Goal: Communication & Community: Participate in discussion

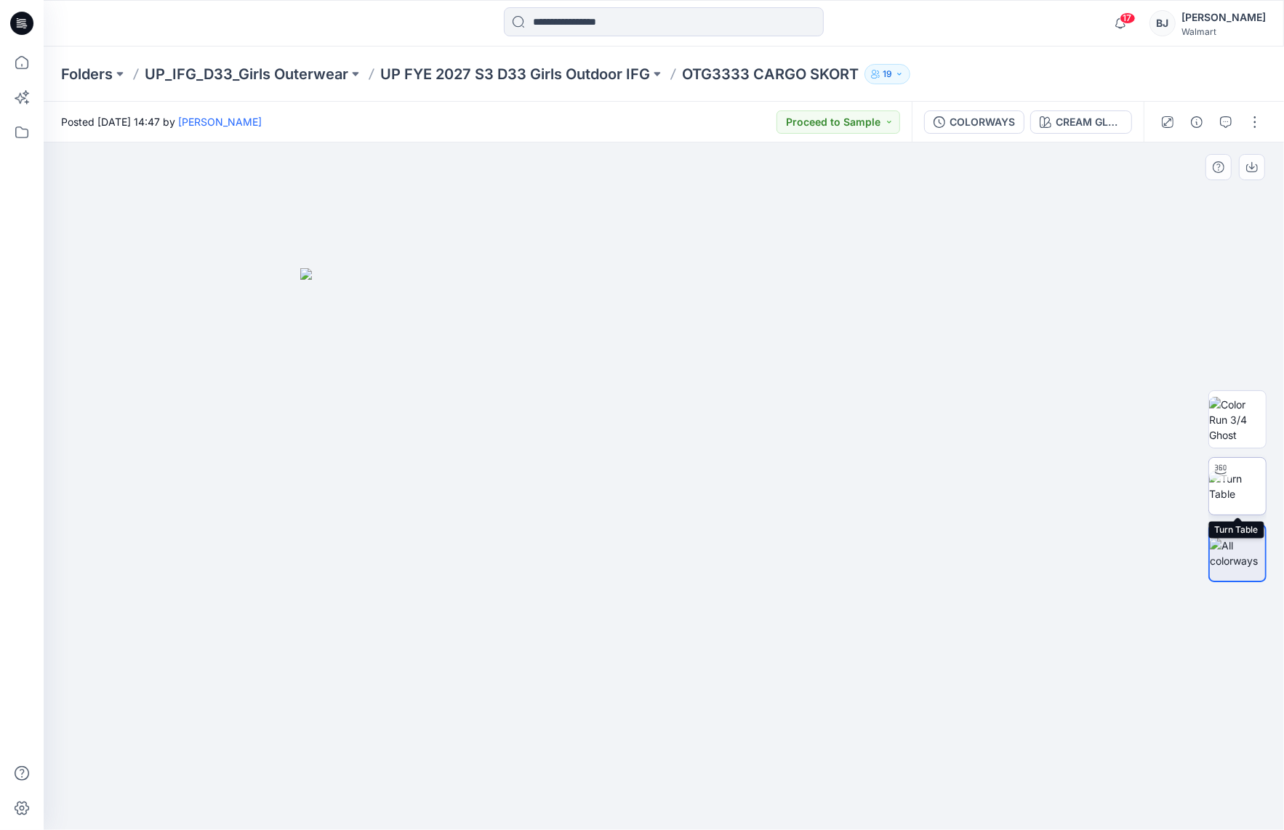
click at [771, 478] on img at bounding box center [1237, 486] width 57 height 31
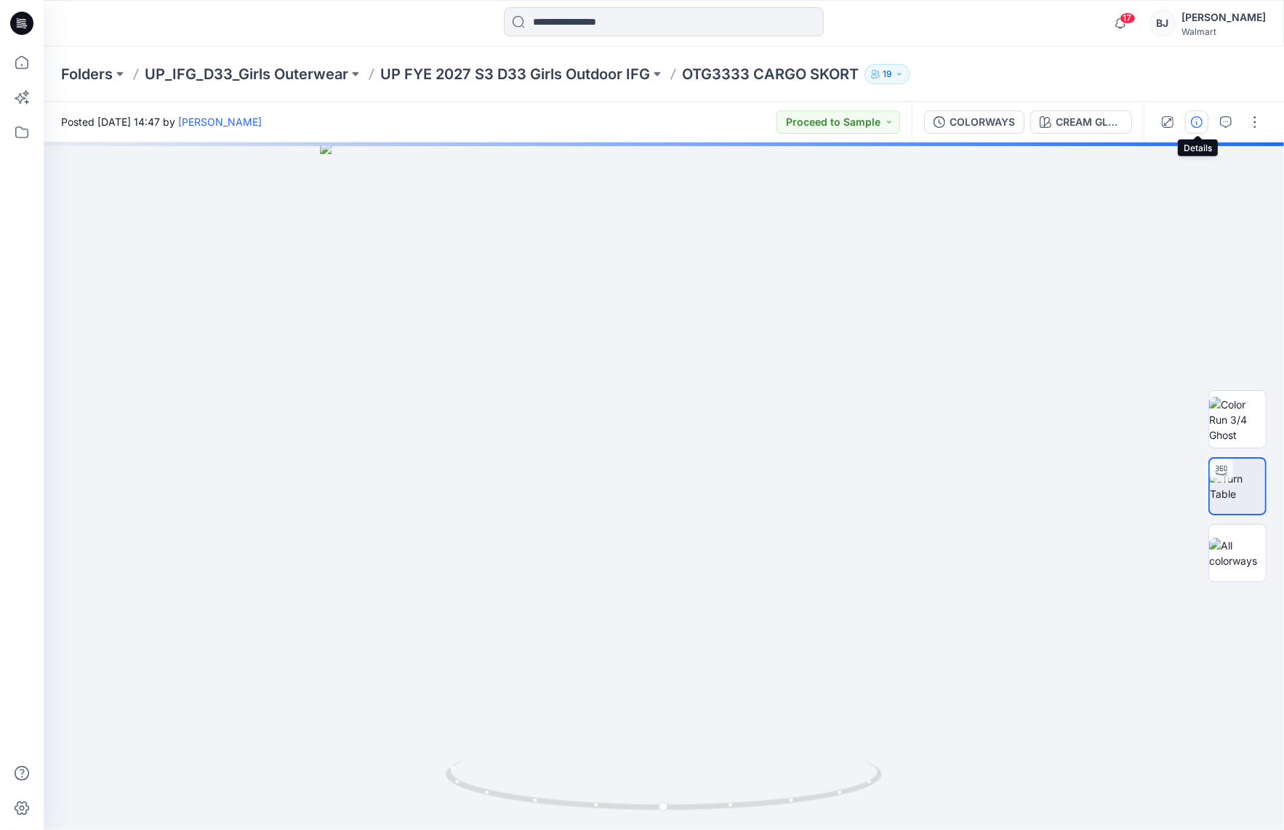
click at [771, 116] on icon "button" at bounding box center [1197, 122] width 12 height 12
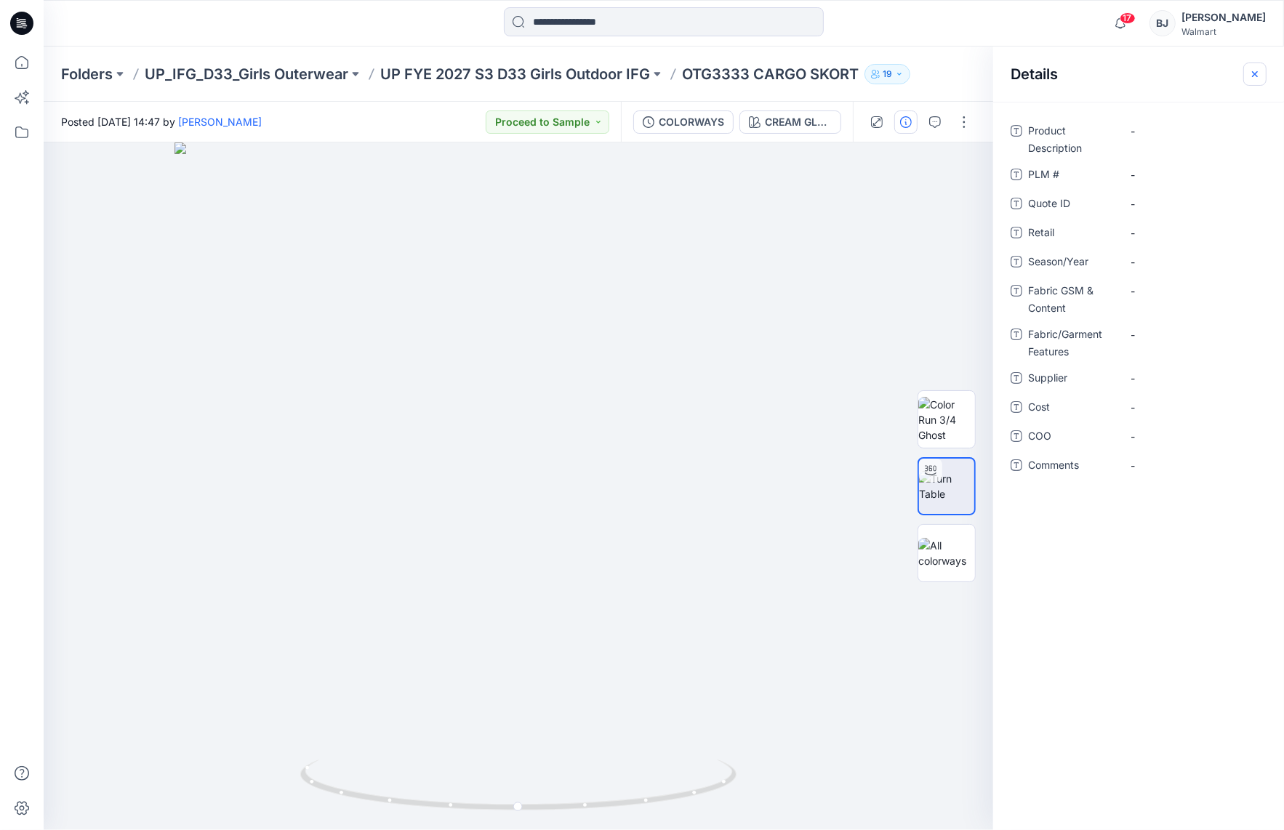
click at [771, 69] on button "button" at bounding box center [1254, 74] width 23 height 23
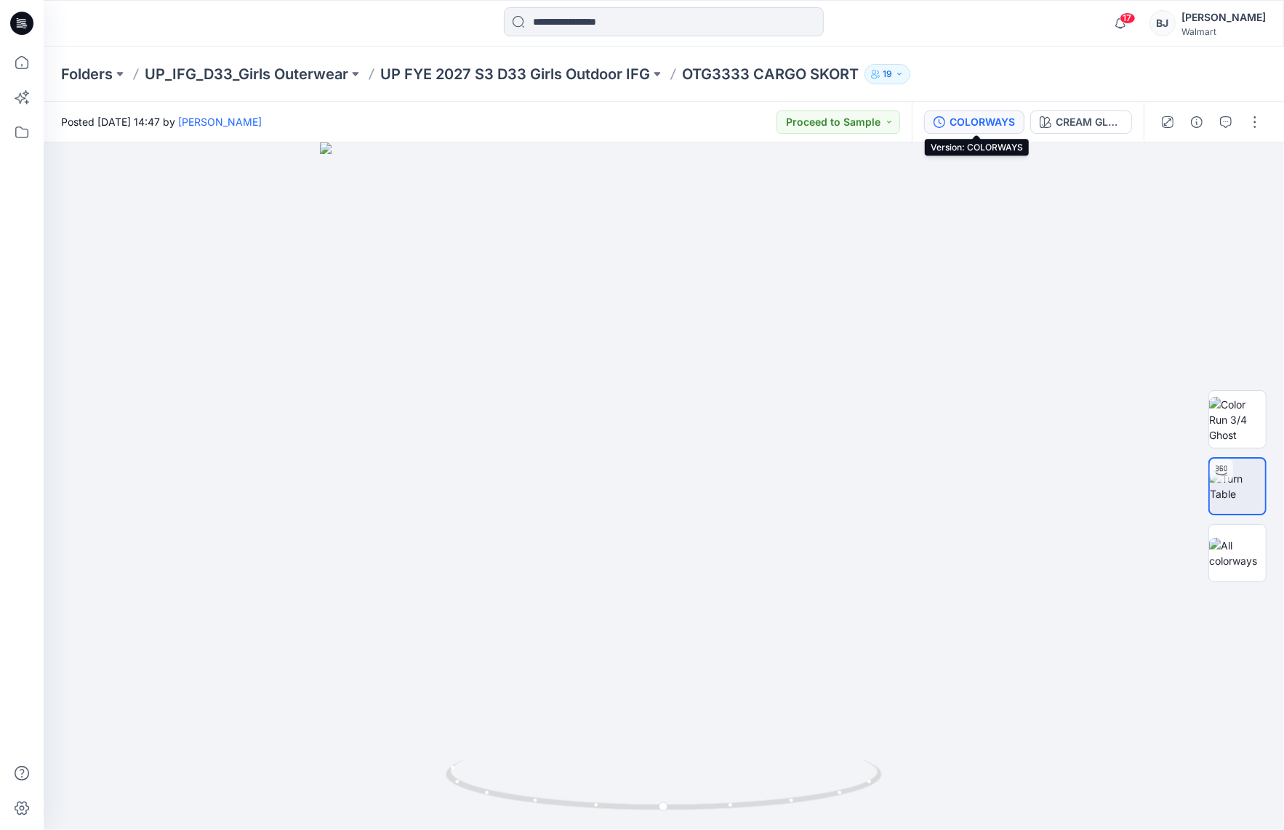
click at [771, 128] on div "COLORWAYS" at bounding box center [981, 122] width 65 height 16
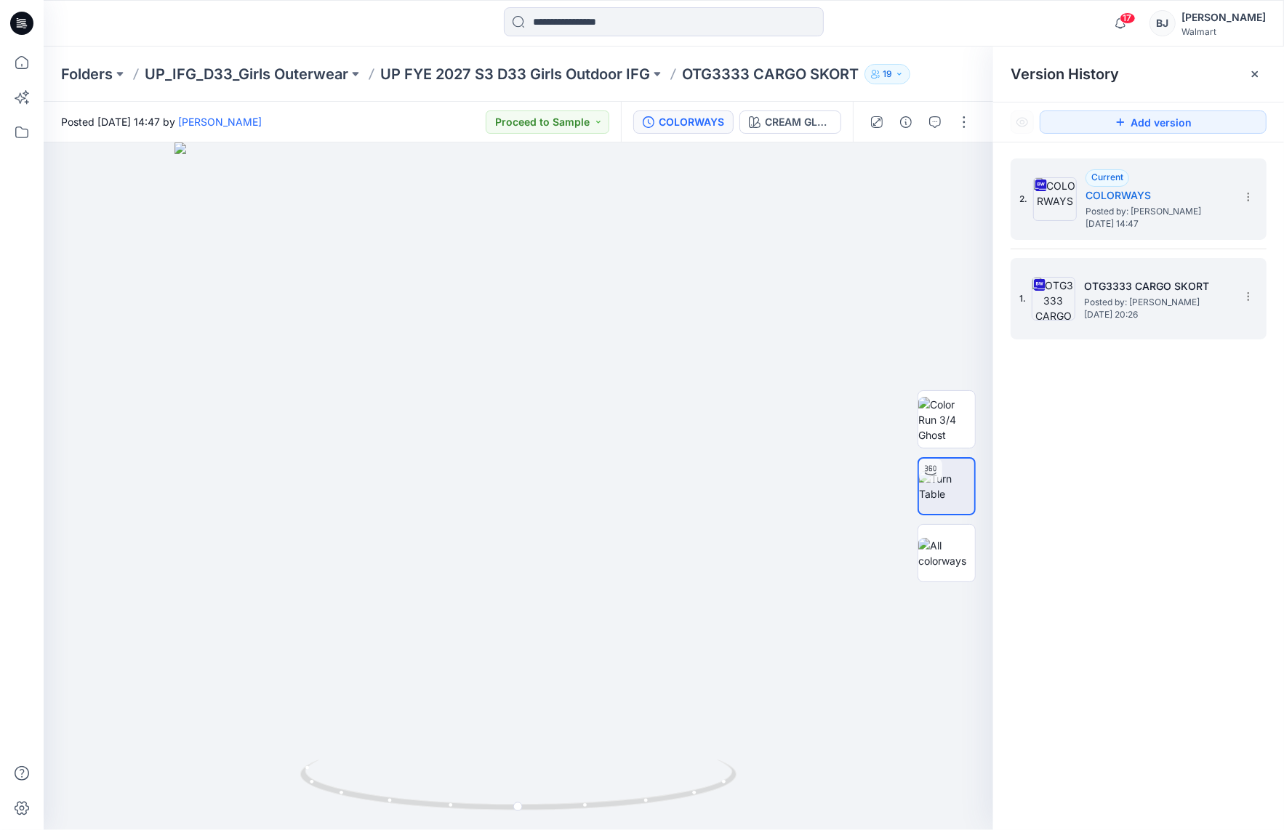
click at [771, 310] on span "[DATE] 20:26" at bounding box center [1156, 315] width 145 height 10
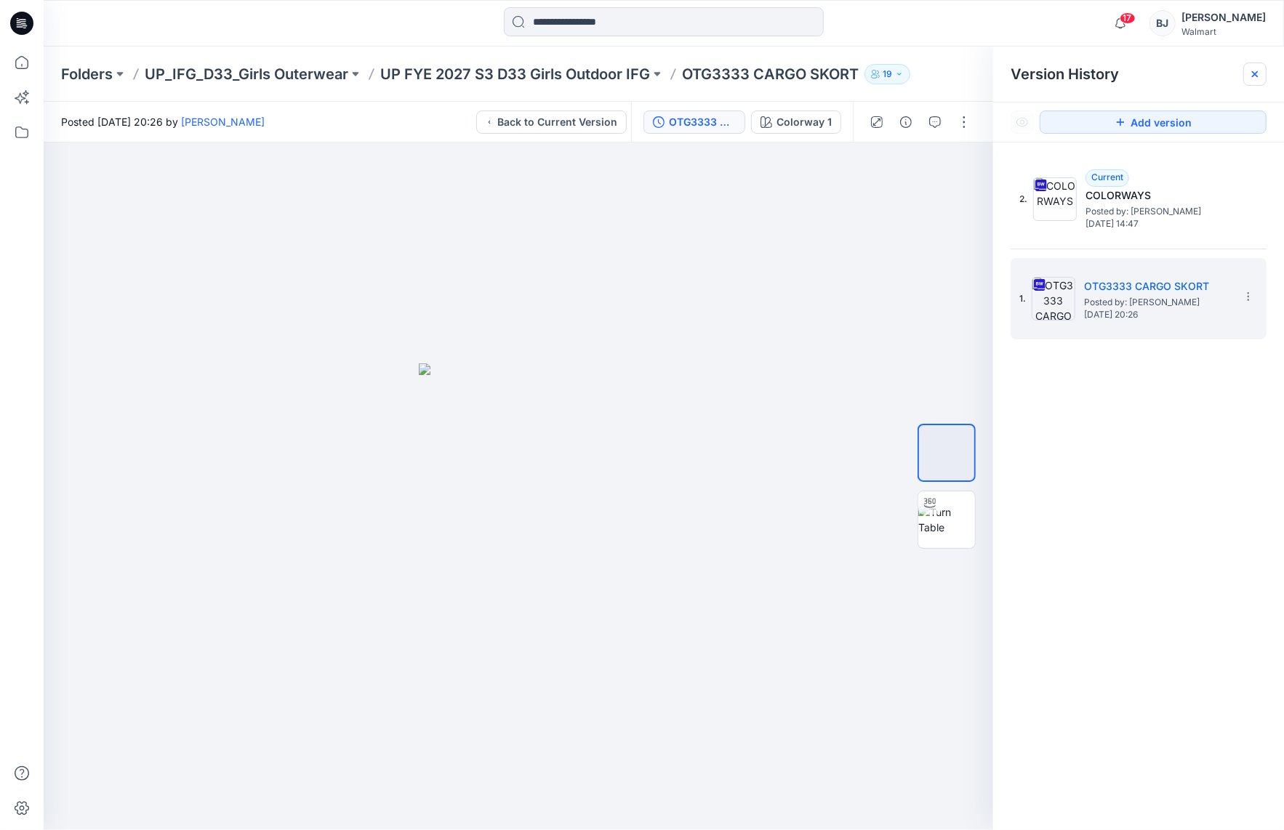
click at [771, 73] on icon at bounding box center [1255, 74] width 12 height 12
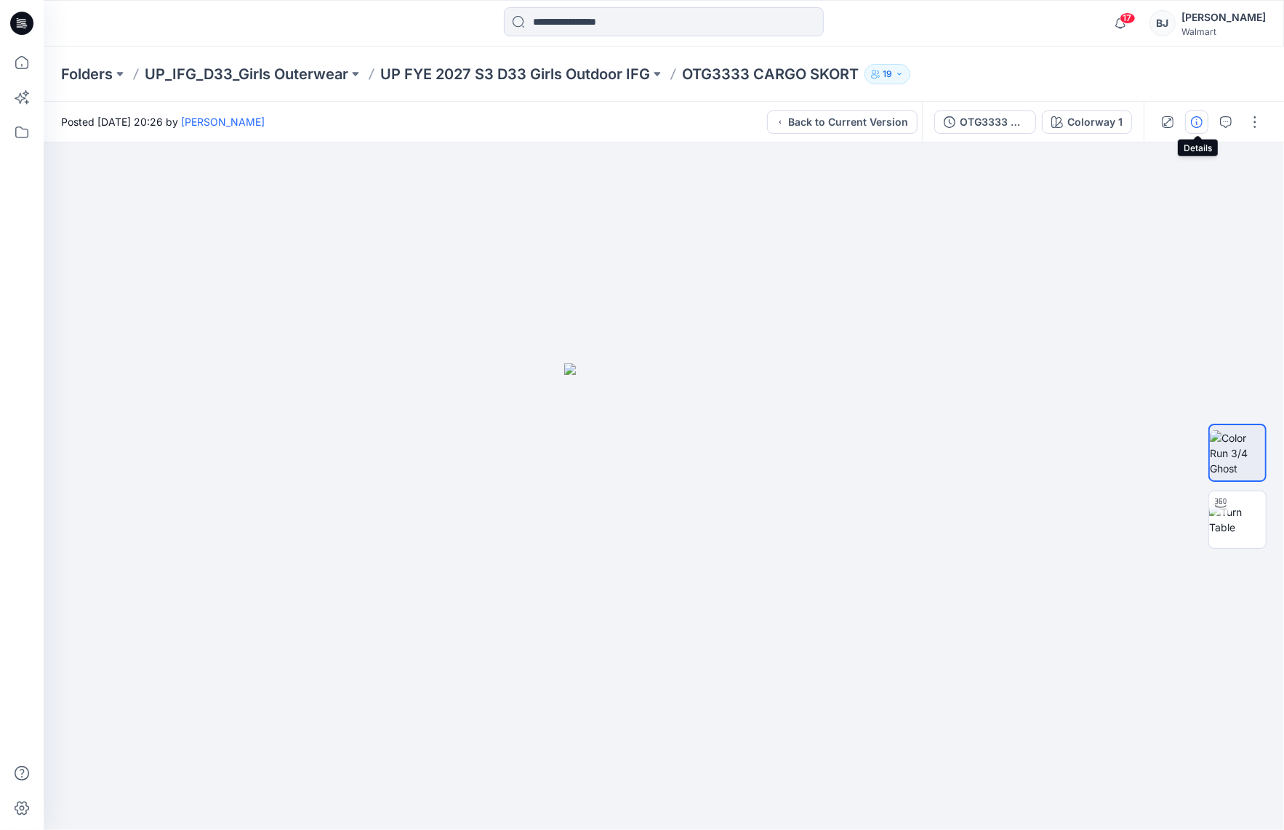
click at [771, 118] on icon "button" at bounding box center [1197, 122] width 12 height 12
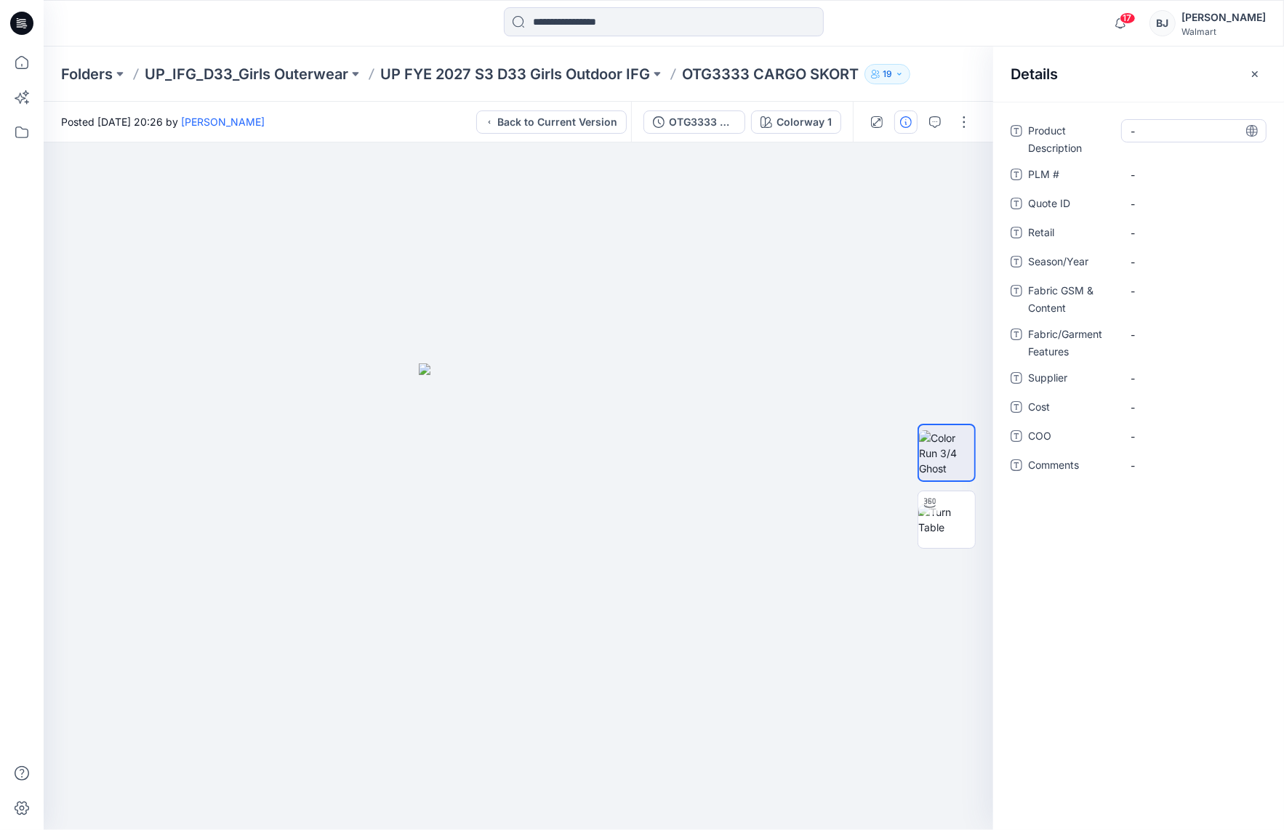
click at [771, 126] on Description "-" at bounding box center [1193, 131] width 126 height 15
type textarea "**********"
click at [771, 258] on span "-" at bounding box center [1193, 261] width 126 height 15
type textarea "*********"
click at [771, 291] on Content "-" at bounding box center [1193, 290] width 126 height 15
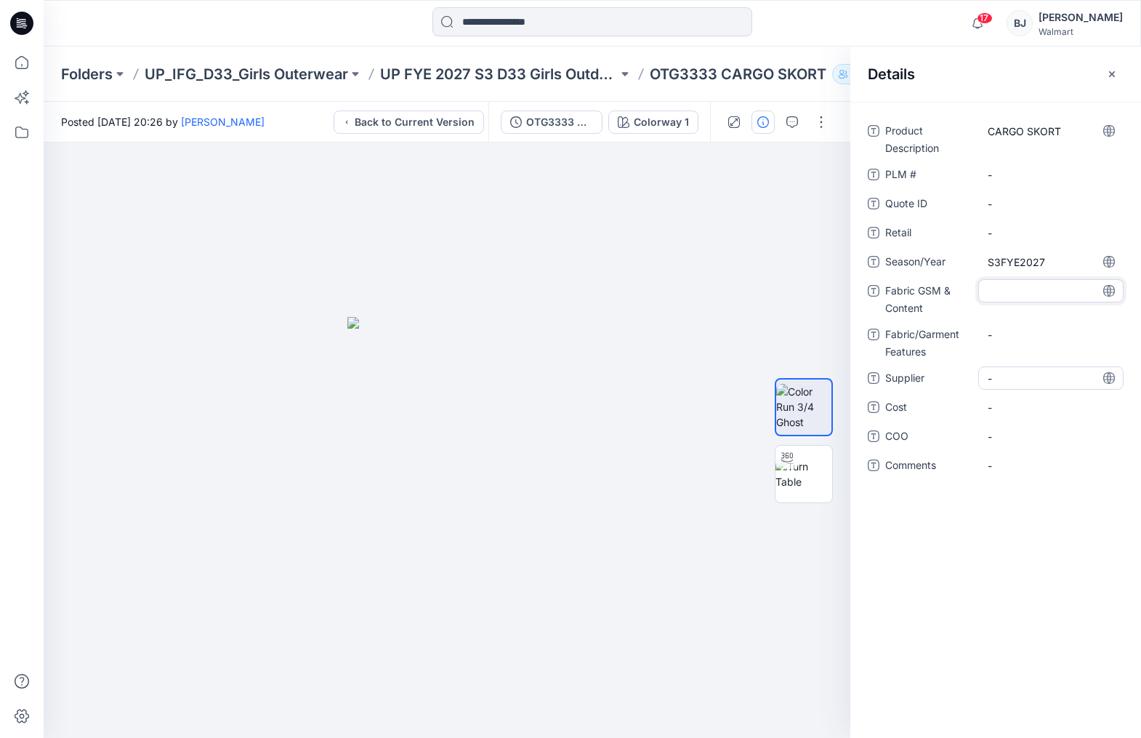
click at [771, 371] on span "-" at bounding box center [1051, 378] width 126 height 15
type textarea "***"
click at [771, 337] on Features "-" at bounding box center [1051, 334] width 126 height 15
type textarea "**********"
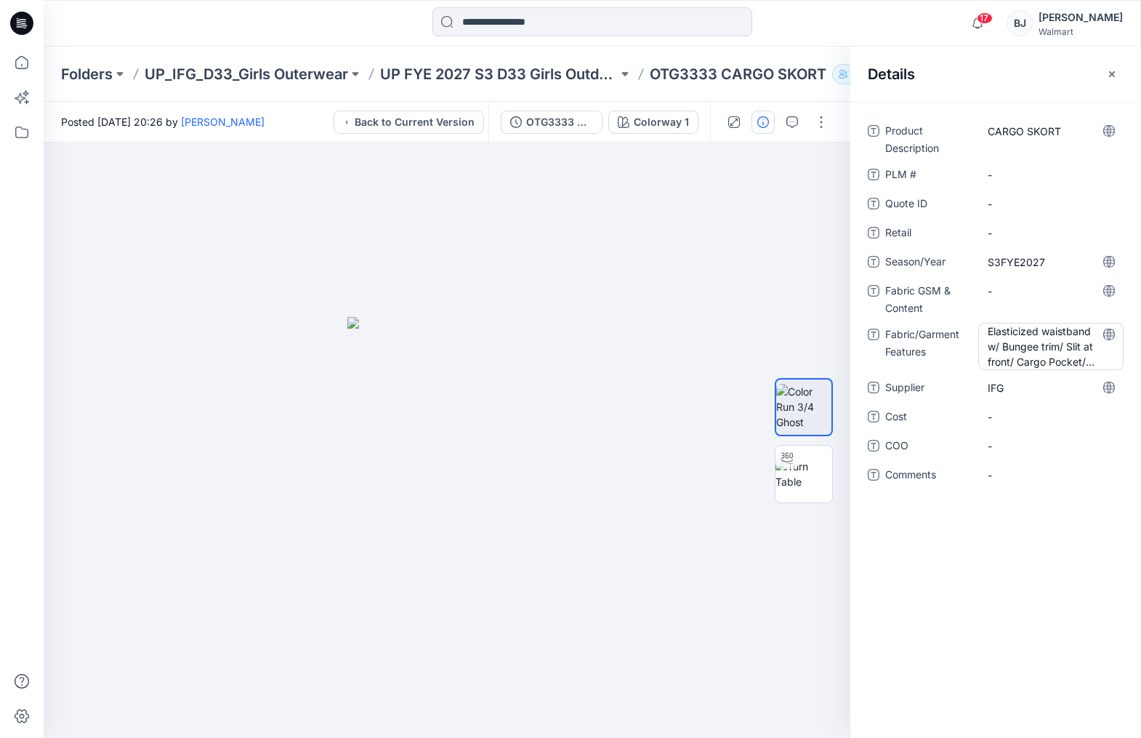
click at [771, 355] on Features "Elasticized waistband w/ Bungee trim/ Slit at front/ Cargo Pocket/ Inner Short" at bounding box center [1051, 346] width 126 height 46
click at [771, 289] on Content "-" at bounding box center [1051, 290] width 126 height 15
type textarea "**********"
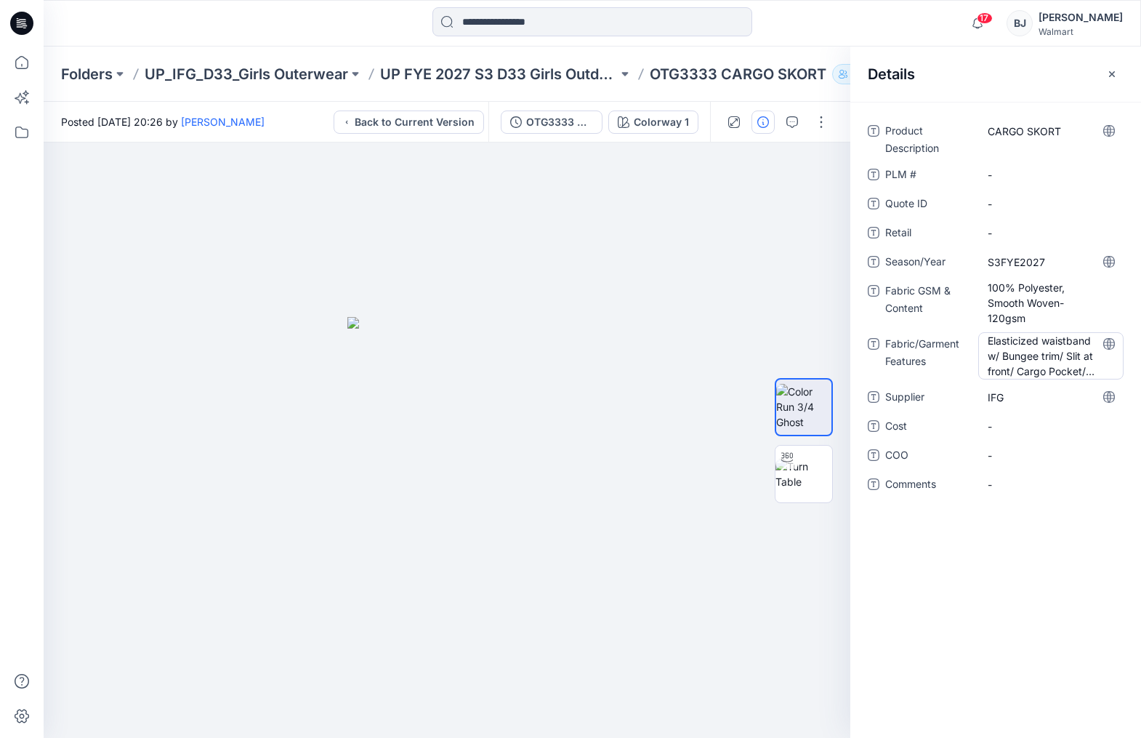
click at [771, 361] on Features "Elasticized waistband w/ Bungee trim/ Slit at front/ Cargo Pocket/ Inner Short" at bounding box center [1051, 356] width 126 height 46
click at [771, 372] on textarea "**********" at bounding box center [1050, 355] width 145 height 46
drag, startPoint x: 987, startPoint y: 368, endPoint x: 976, endPoint y: 247, distance: 121.1
click at [771, 368] on textarea "**********" at bounding box center [1050, 355] width 145 height 46
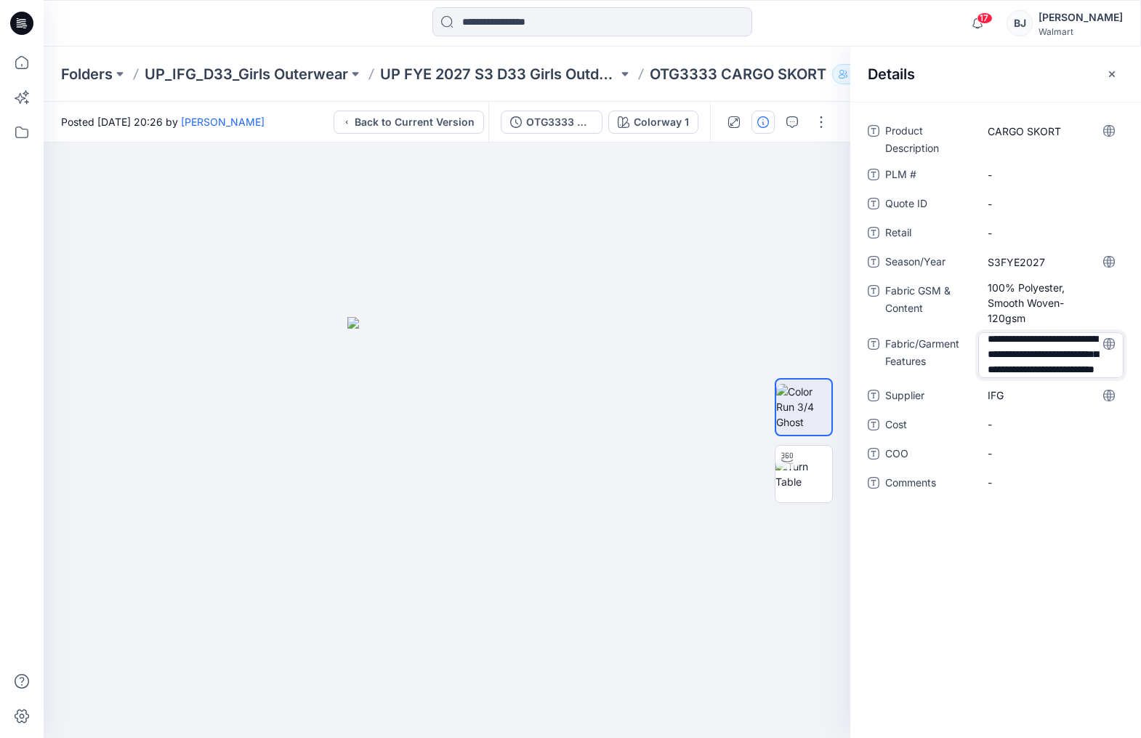
type textarea "**********"
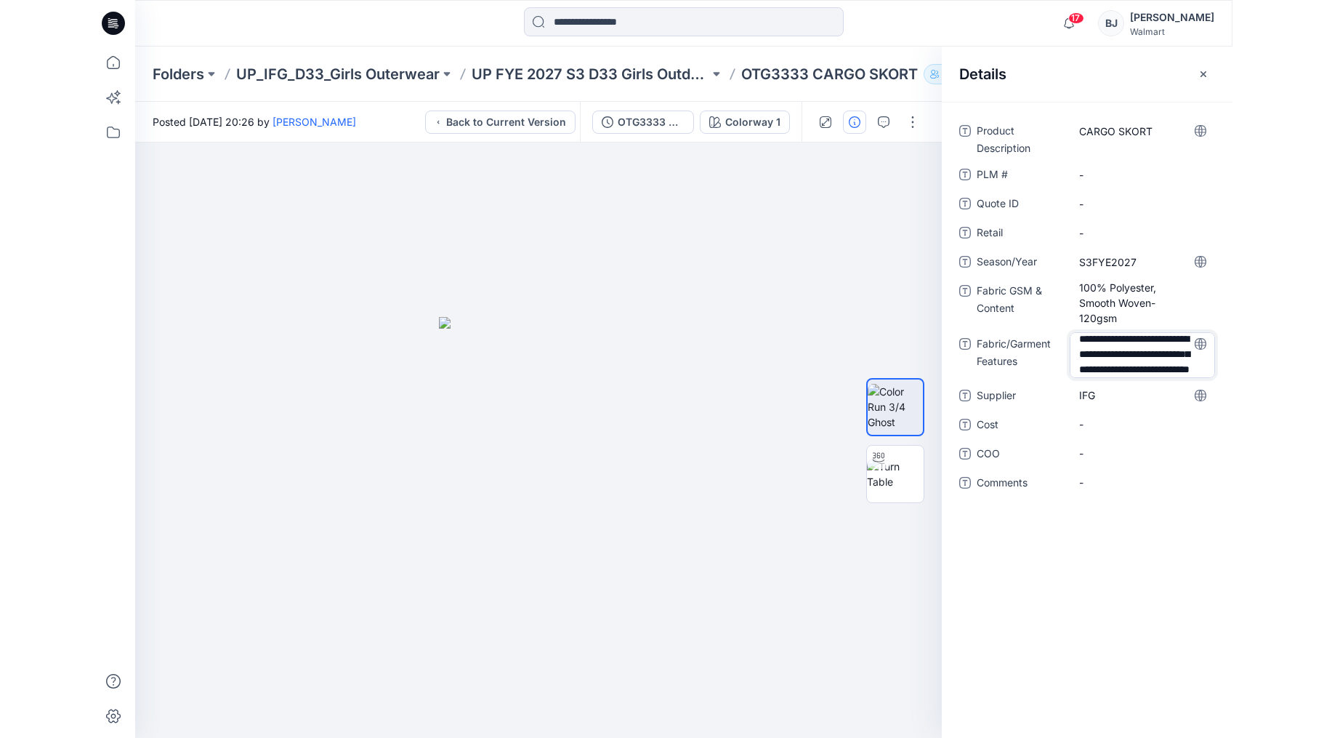
scroll to position [34, 0]
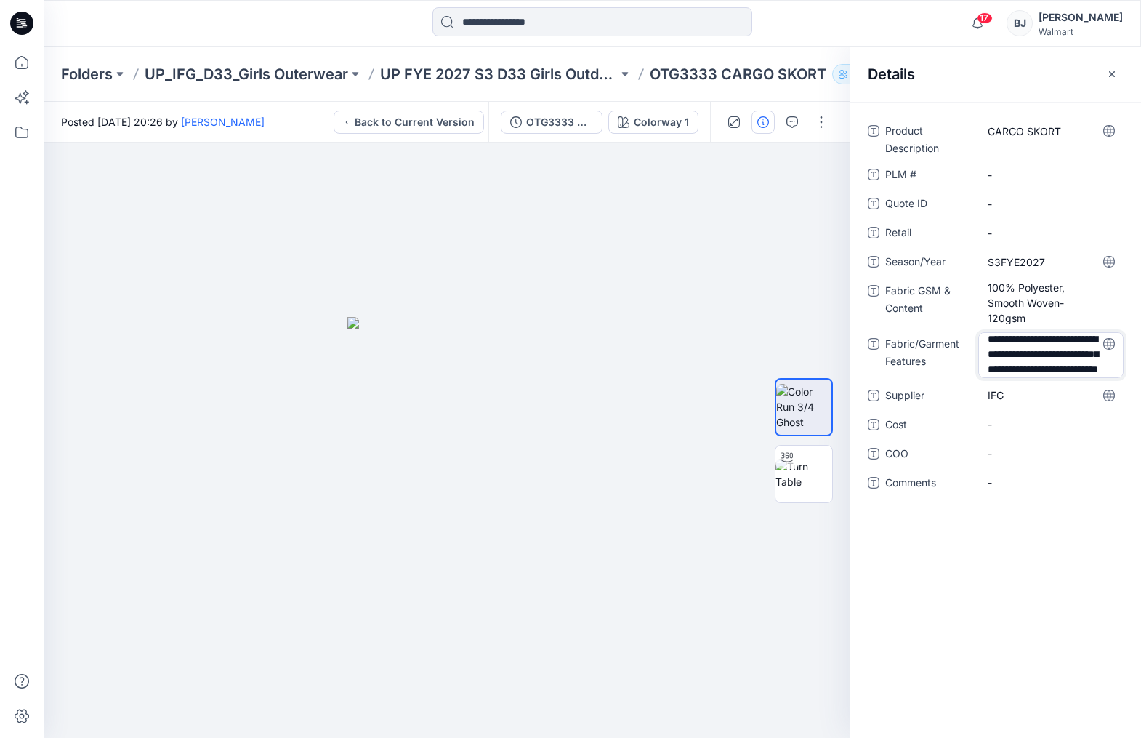
click at [771, 369] on textarea "**********" at bounding box center [1050, 355] width 145 height 46
click at [771, 68] on icon "button" at bounding box center [1112, 74] width 12 height 12
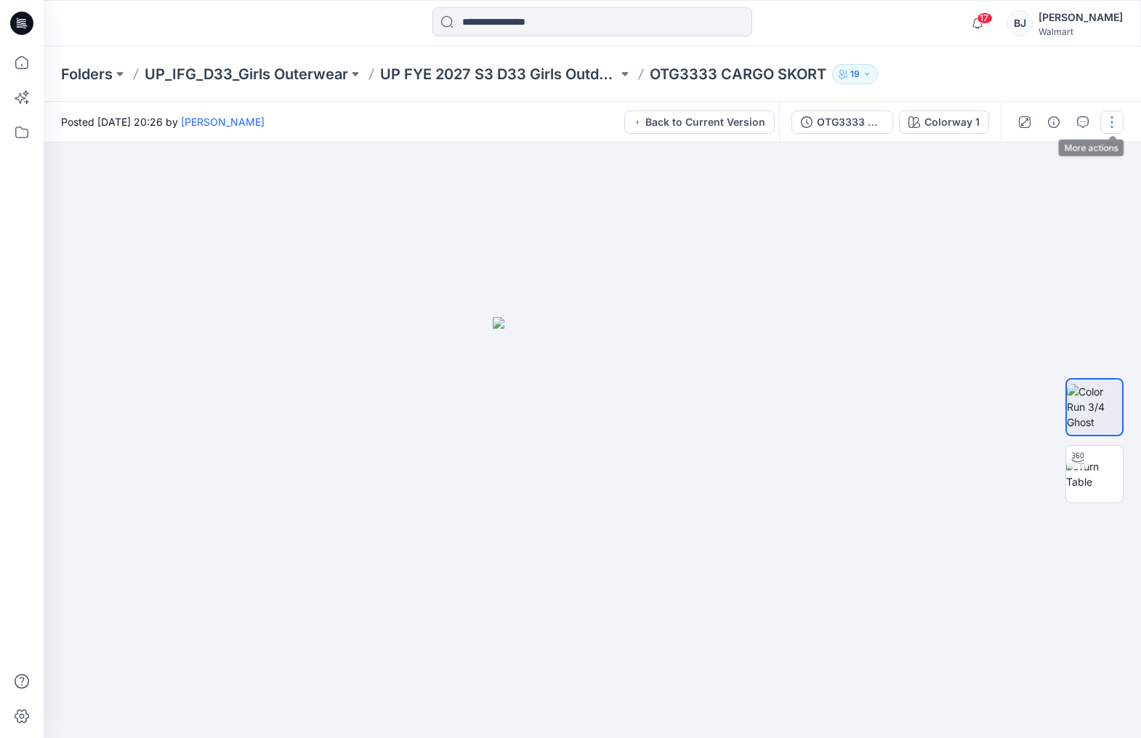
click at [771, 116] on button "button" at bounding box center [1111, 121] width 23 height 23
click at [771, 91] on div "Folders UP_IFG_D33_Girls Outerwear UP FYE 2027 S3 D33 Girls Outdoor IFG OTG3333…" at bounding box center [593, 74] width 1098 height 55
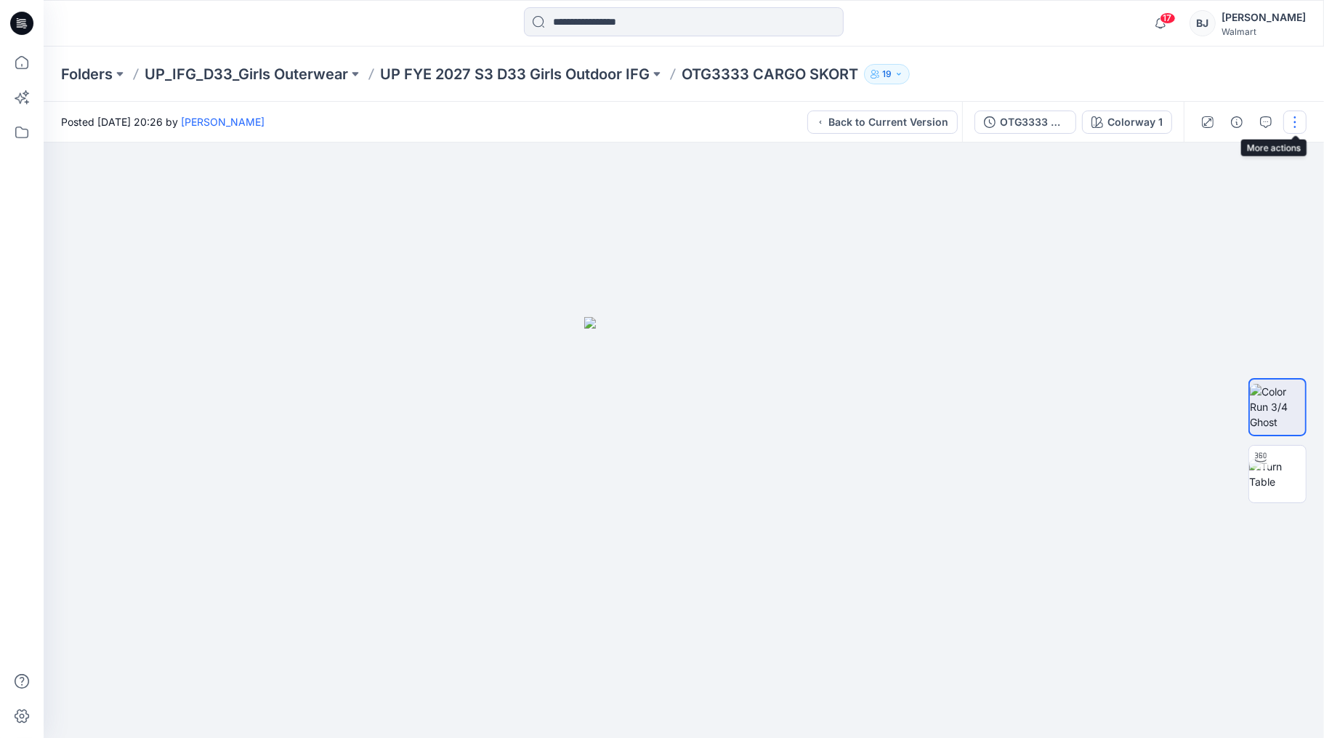
click at [771, 119] on button "button" at bounding box center [1295, 121] width 23 height 23
click at [771, 121] on div "Colorway 1" at bounding box center [1135, 122] width 55 height 16
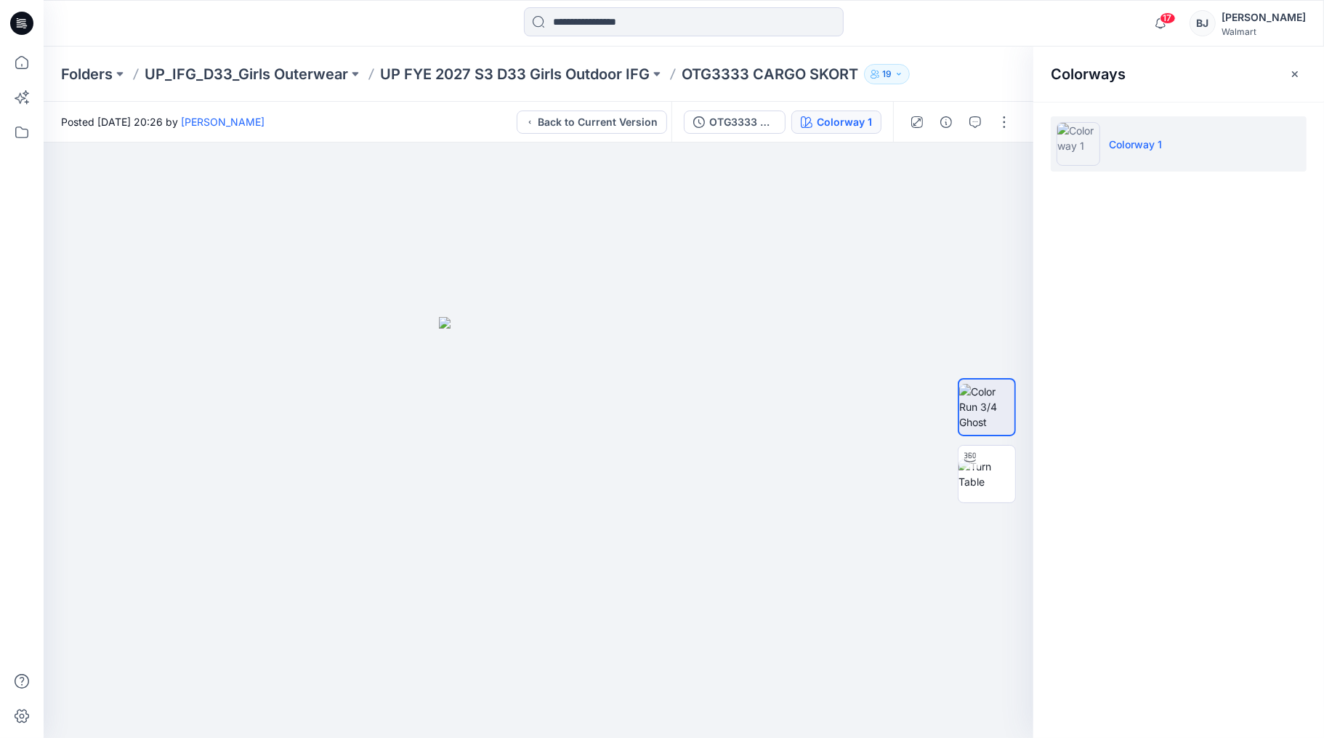
click at [771, 140] on li "Colorway 1" at bounding box center [1179, 143] width 256 height 55
click at [771, 75] on icon "button" at bounding box center [1295, 74] width 12 height 12
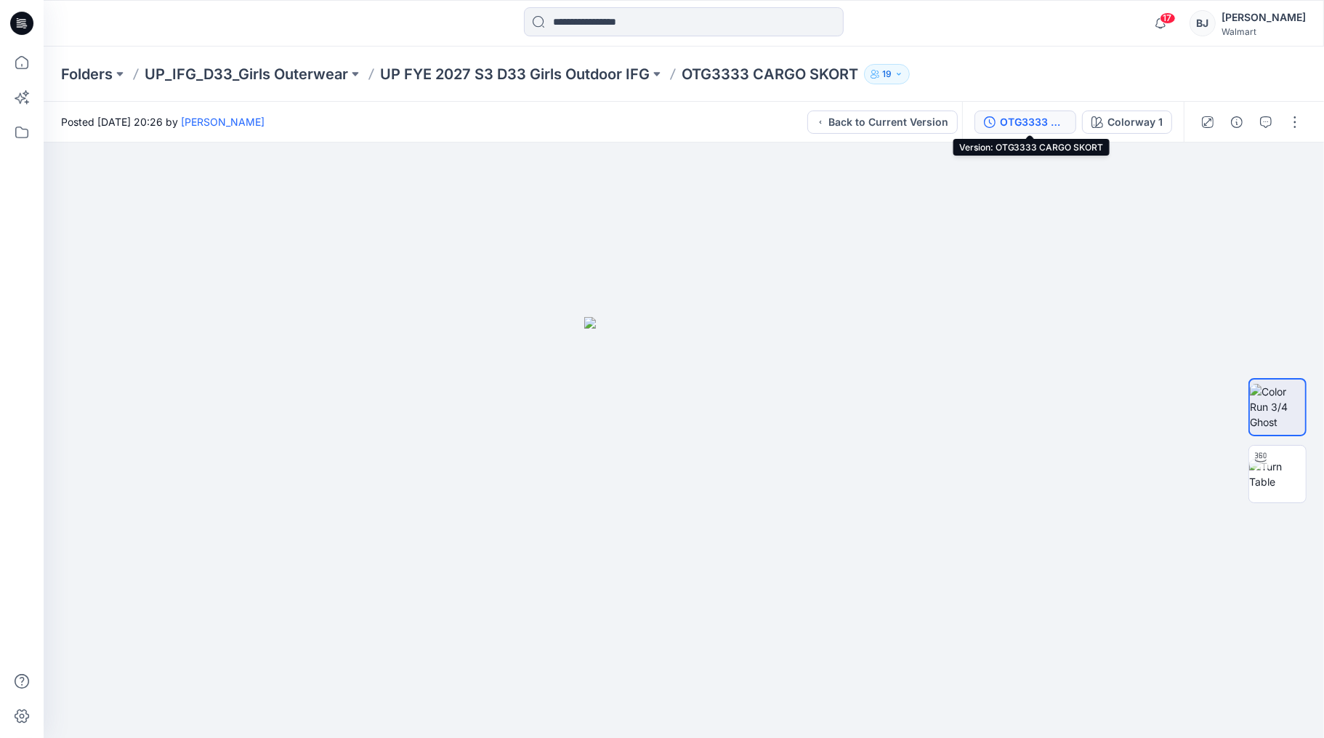
click at [771, 121] on div "OTG3333 CARGO SKORT" at bounding box center [1033, 122] width 67 height 16
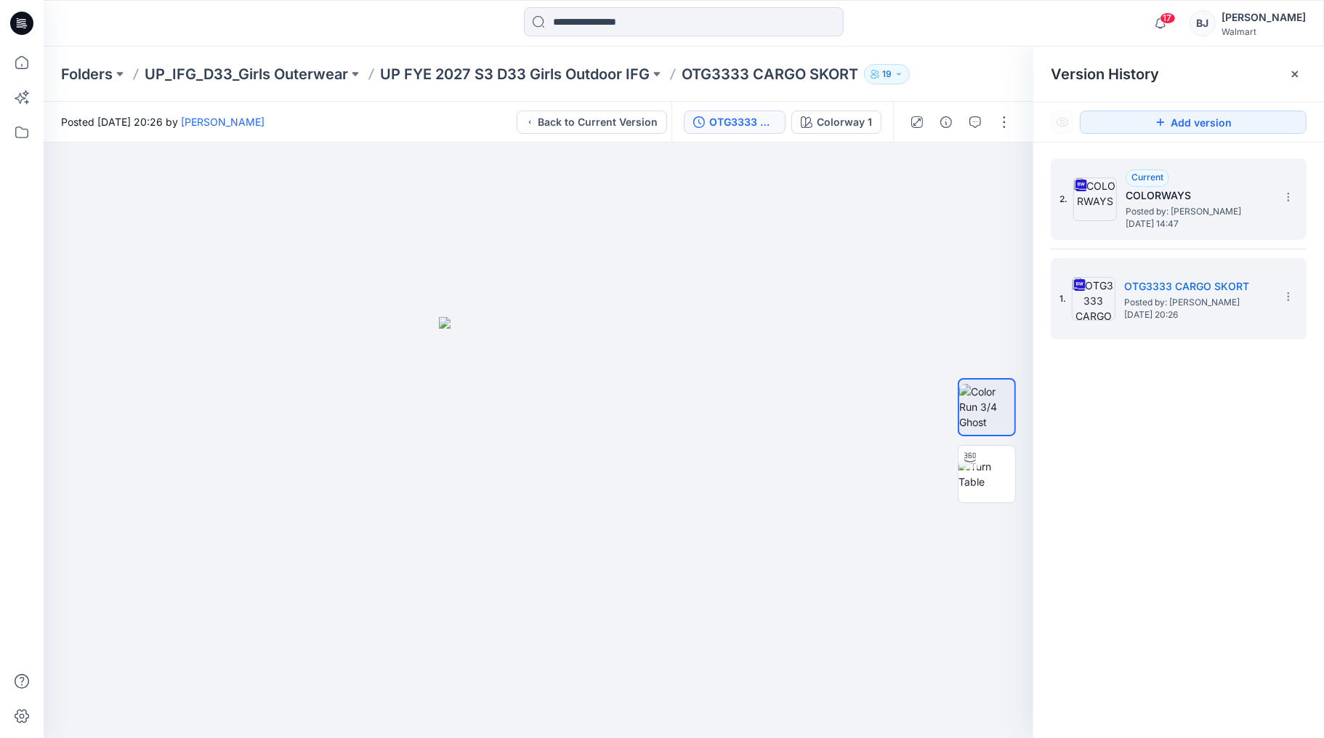
click at [771, 214] on span "Posted by: [PERSON_NAME]" at bounding box center [1198, 211] width 145 height 15
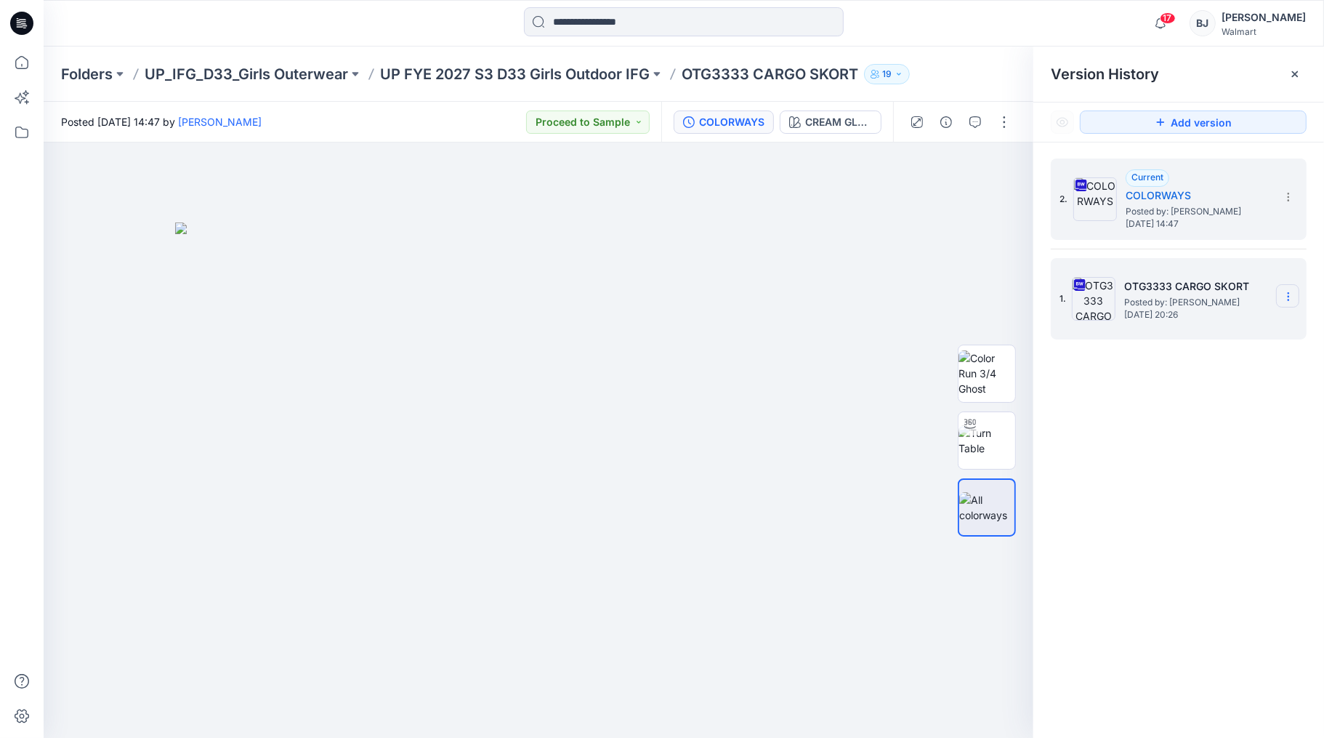
click at [771, 294] on icon at bounding box center [1289, 297] width 12 height 12
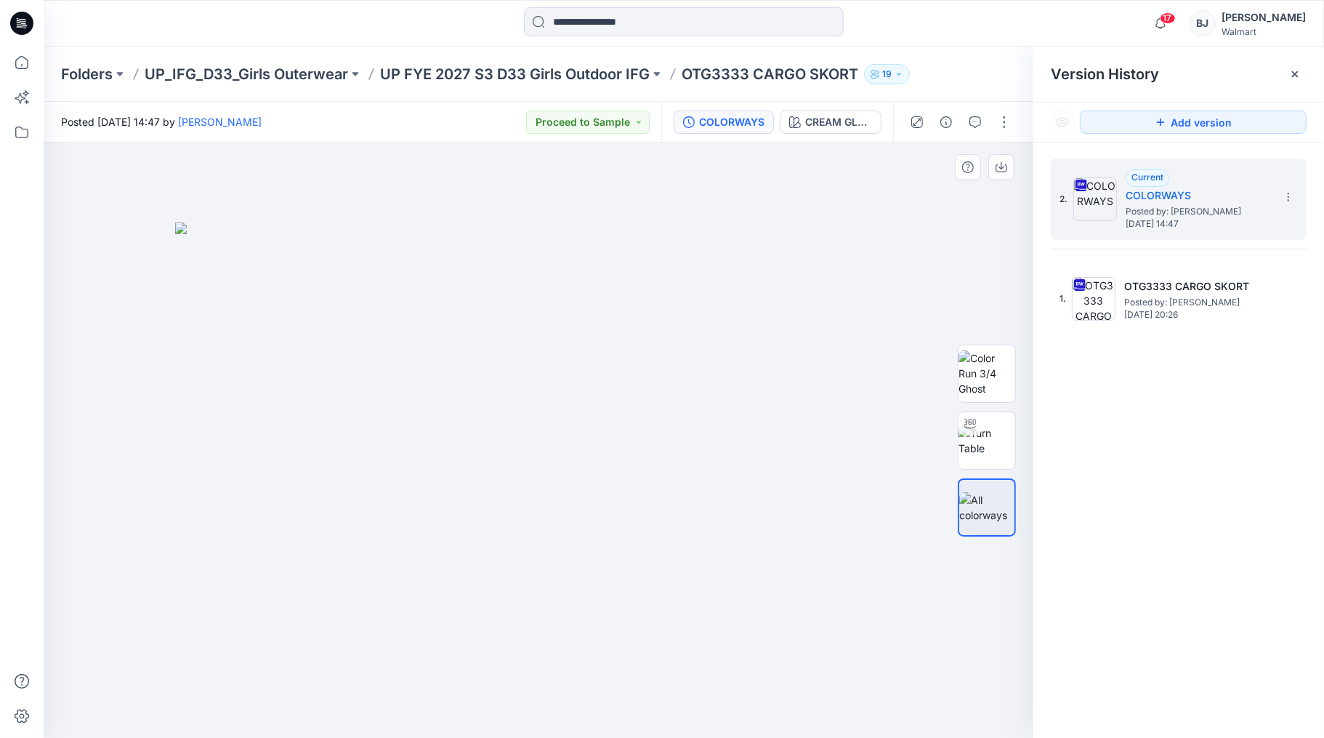
click at [771, 242] on img at bounding box center [538, 480] width 727 height 516
click at [771, 209] on div at bounding box center [539, 440] width 990 height 596
click at [771, 68] on icon at bounding box center [1295, 74] width 12 height 12
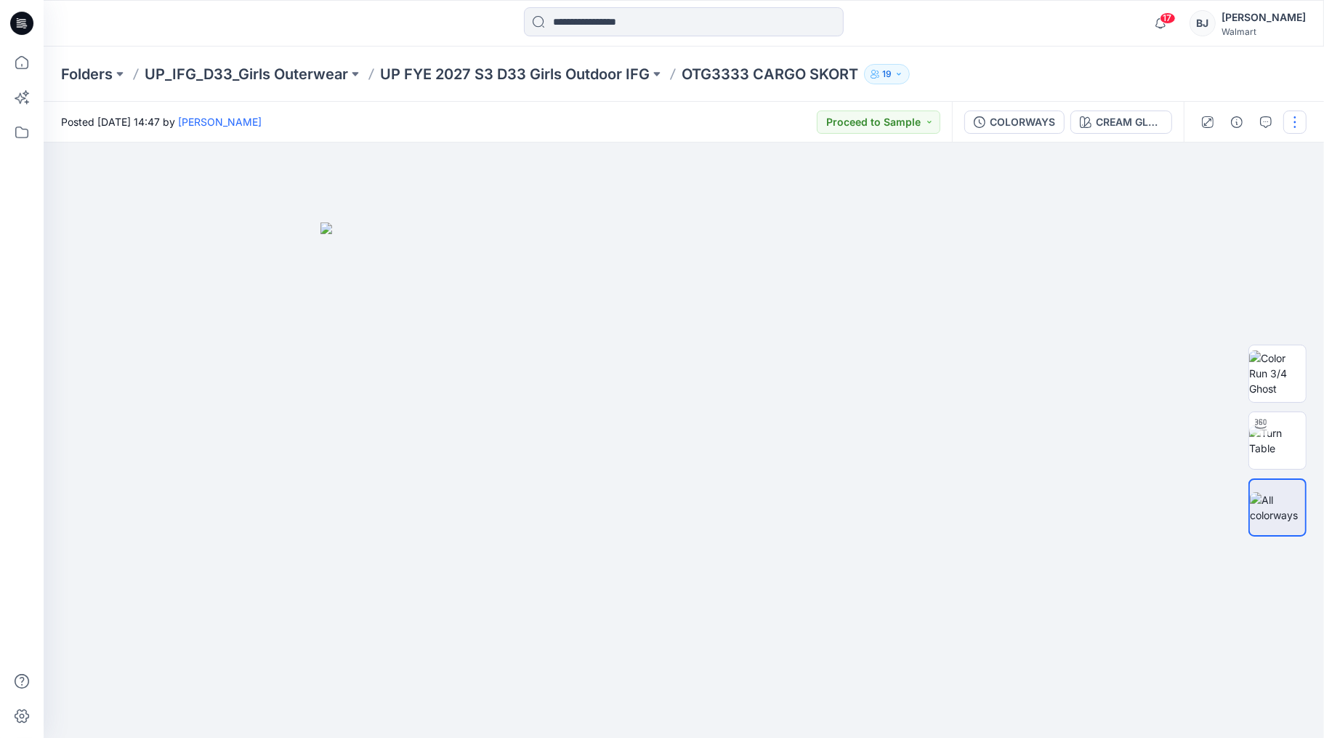
click at [771, 128] on button "button" at bounding box center [1295, 121] width 23 height 23
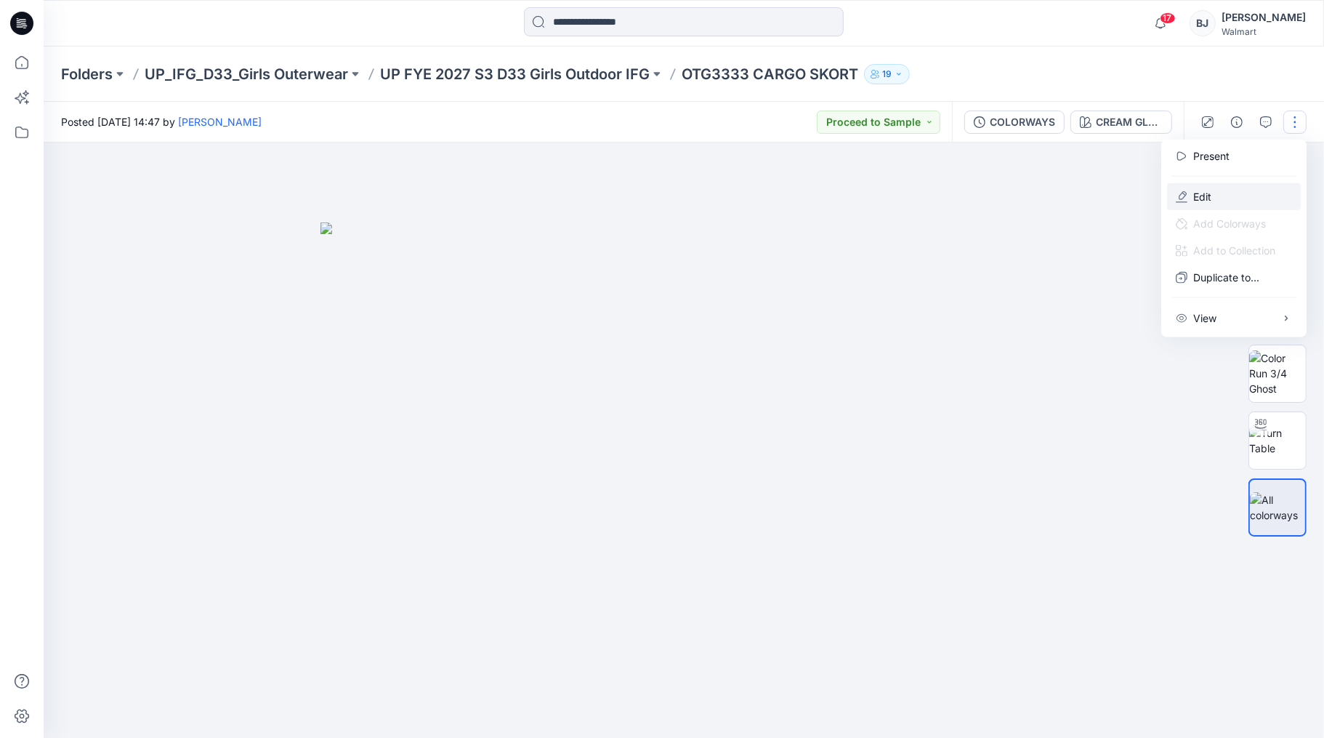
click at [771, 187] on button "Edit" at bounding box center [1234, 196] width 134 height 27
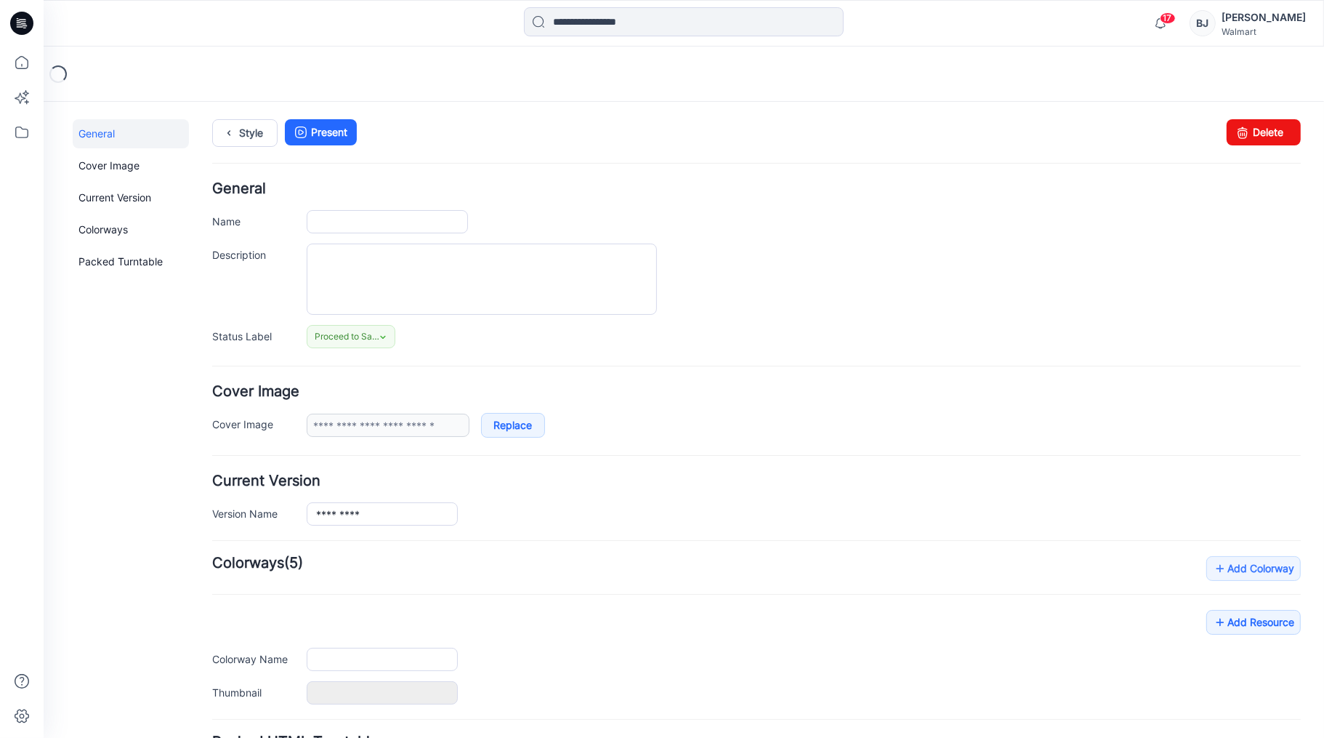
type input "**********"
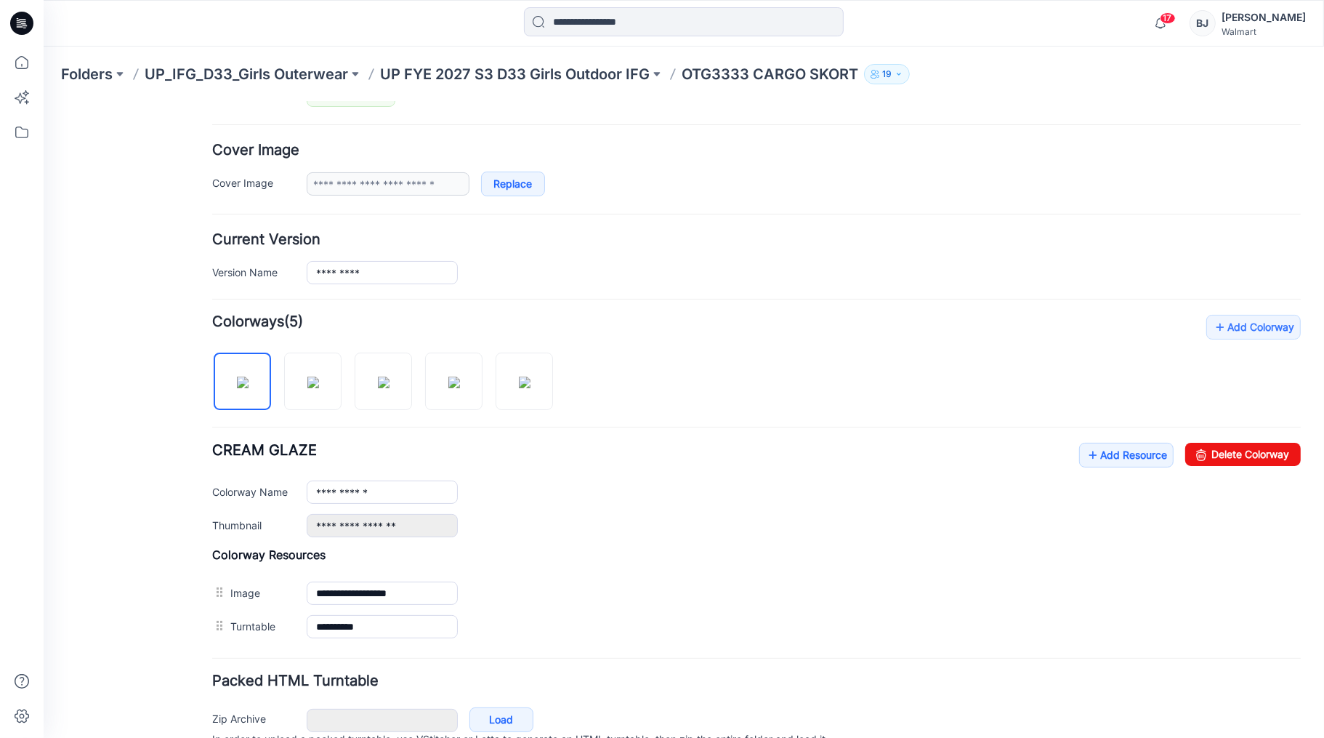
scroll to position [305, 0]
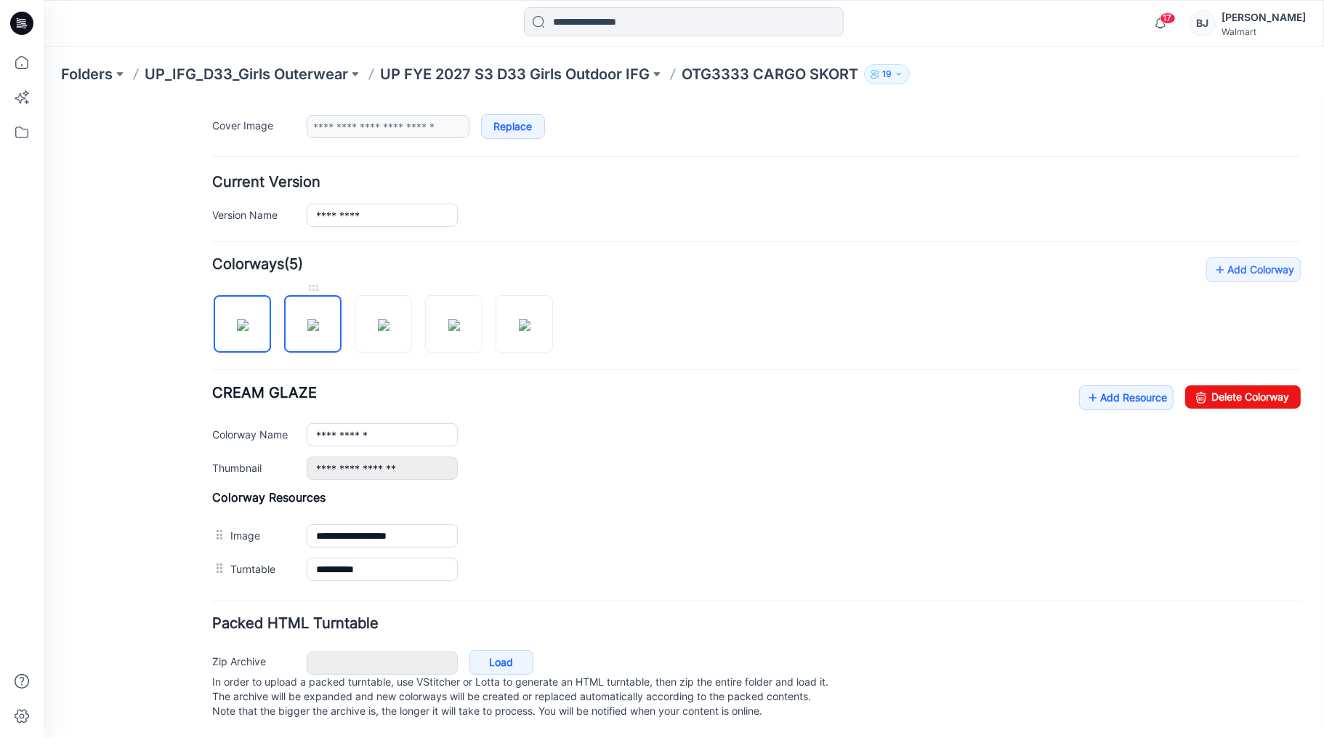
click at [307, 318] on img at bounding box center [313, 324] width 12 height 12
click at [390, 318] on img at bounding box center [384, 324] width 12 height 12
click at [448, 318] on img at bounding box center [454, 324] width 12 height 12
click at [528, 318] on img at bounding box center [525, 324] width 12 height 12
type input "**********"
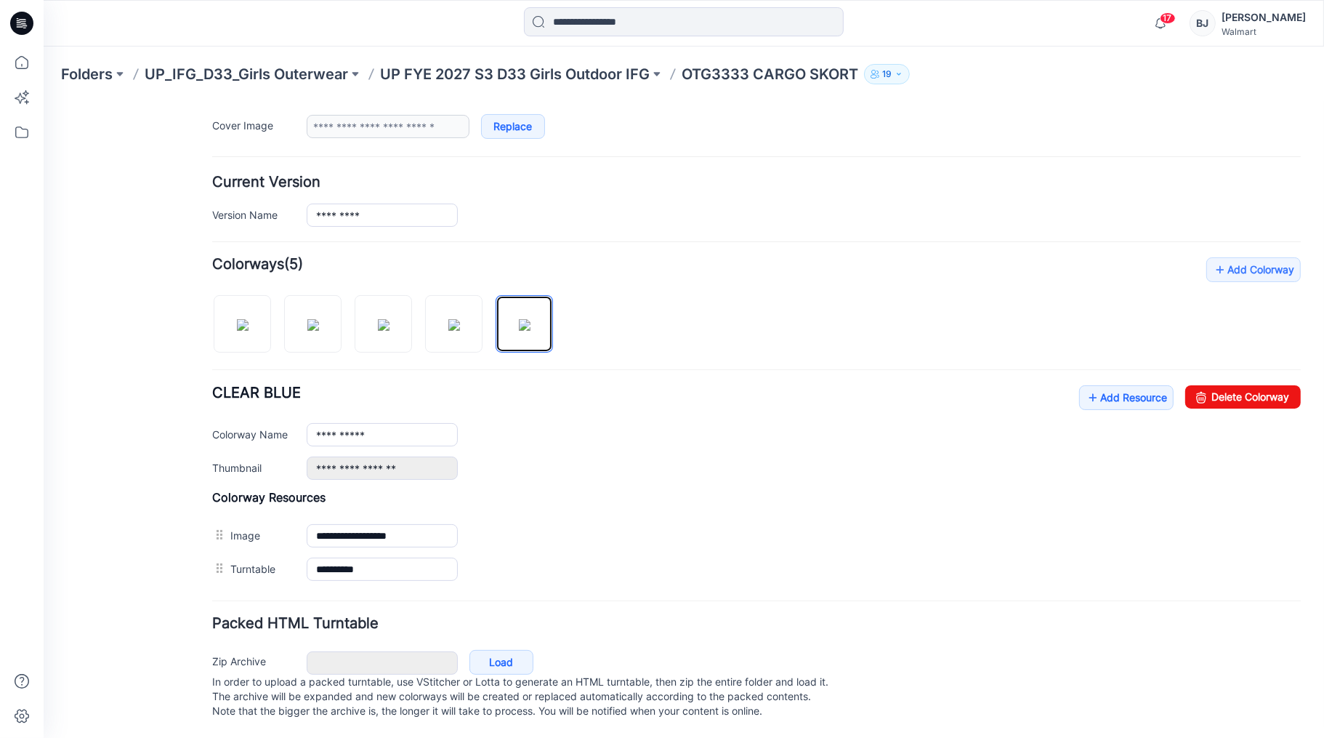
scroll to position [0, 0]
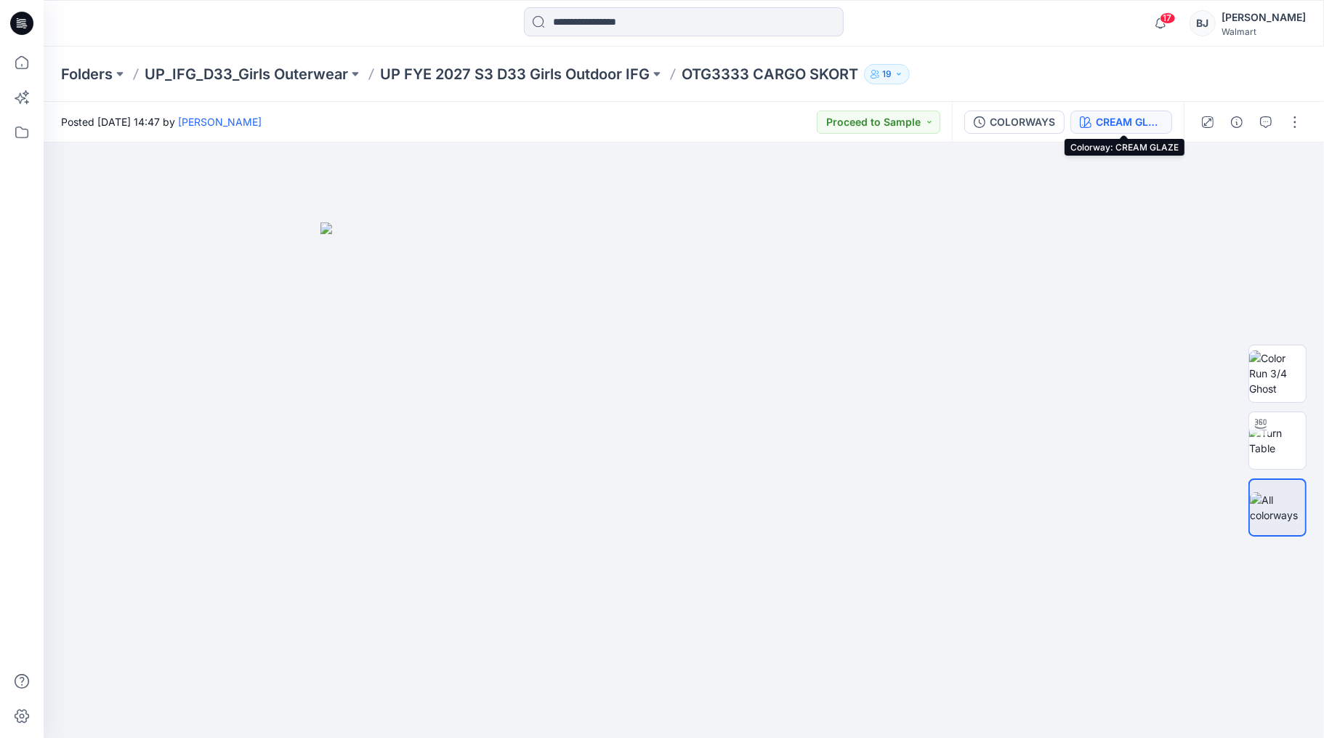
click at [1134, 119] on div "CREAM GLAZE" at bounding box center [1129, 122] width 67 height 16
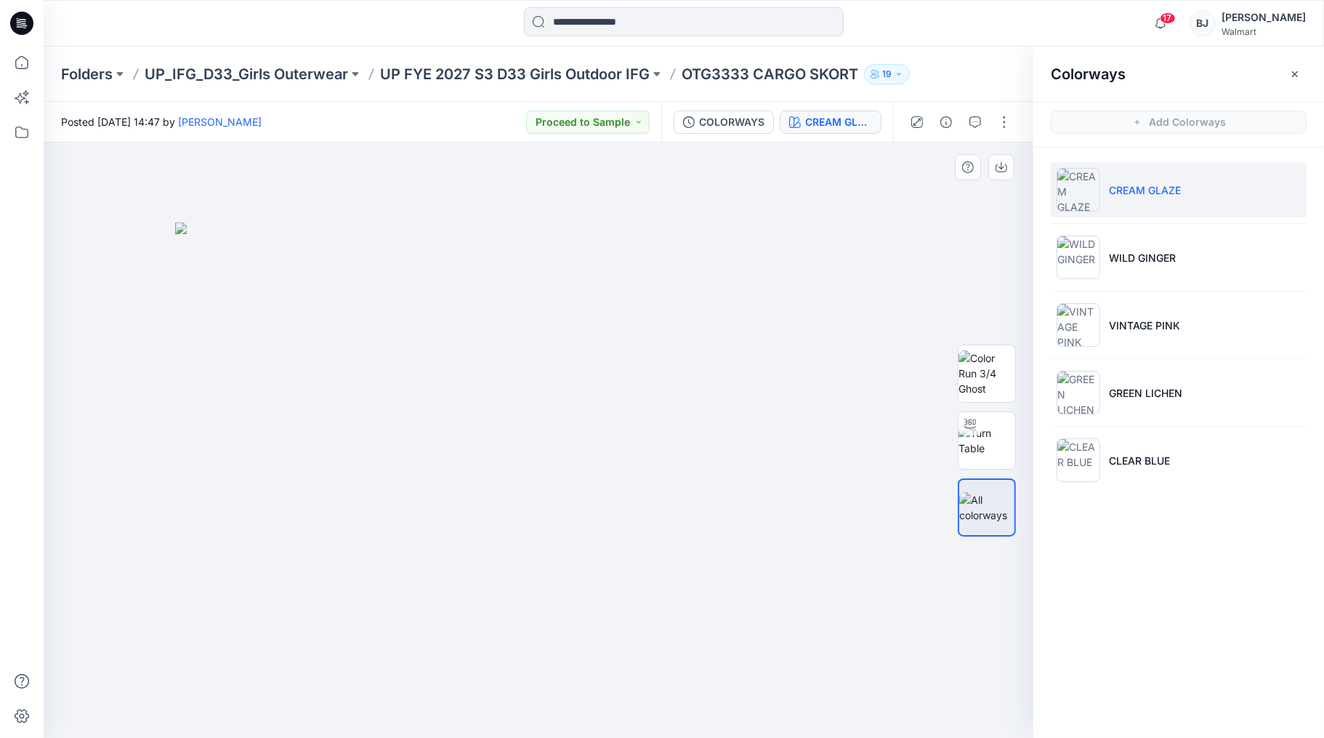
click at [922, 175] on div at bounding box center [539, 440] width 990 height 596
click at [1289, 69] on icon "button" at bounding box center [1295, 74] width 12 height 12
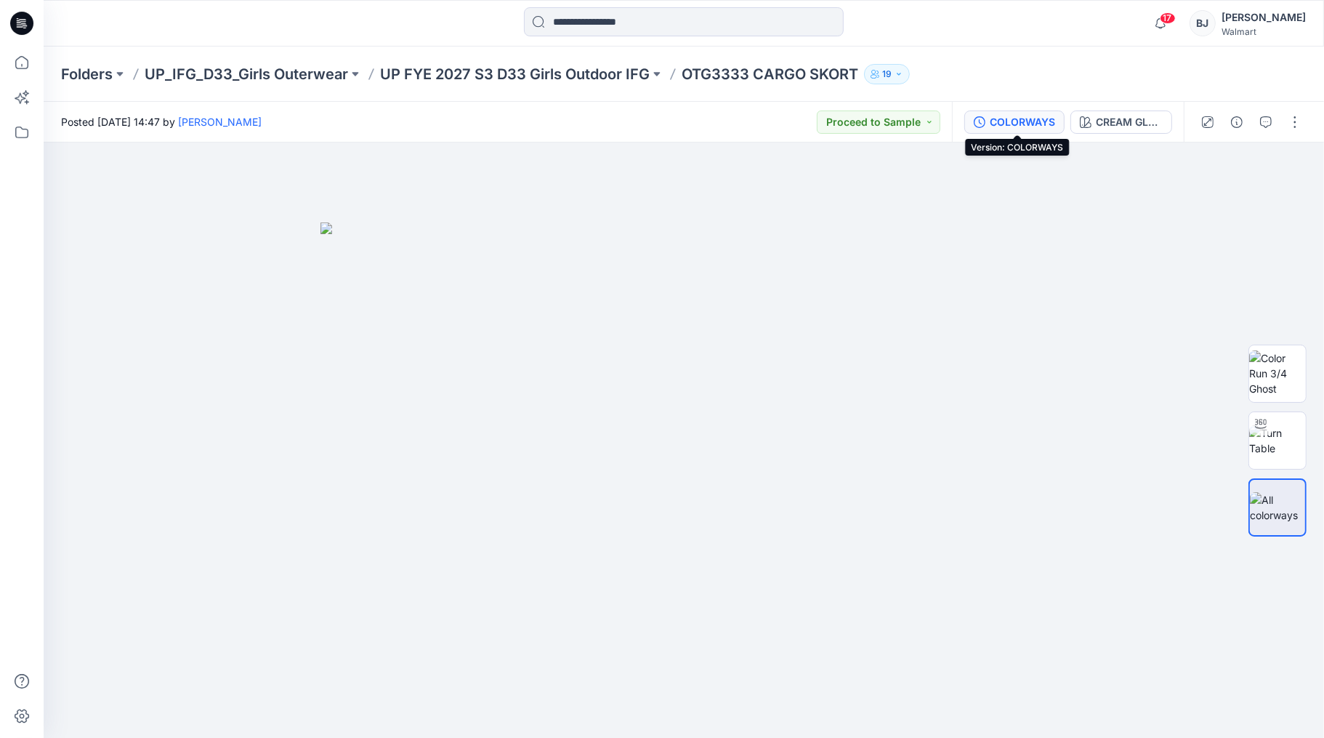
click at [1042, 121] on div "COLORWAYS" at bounding box center [1022, 122] width 65 height 16
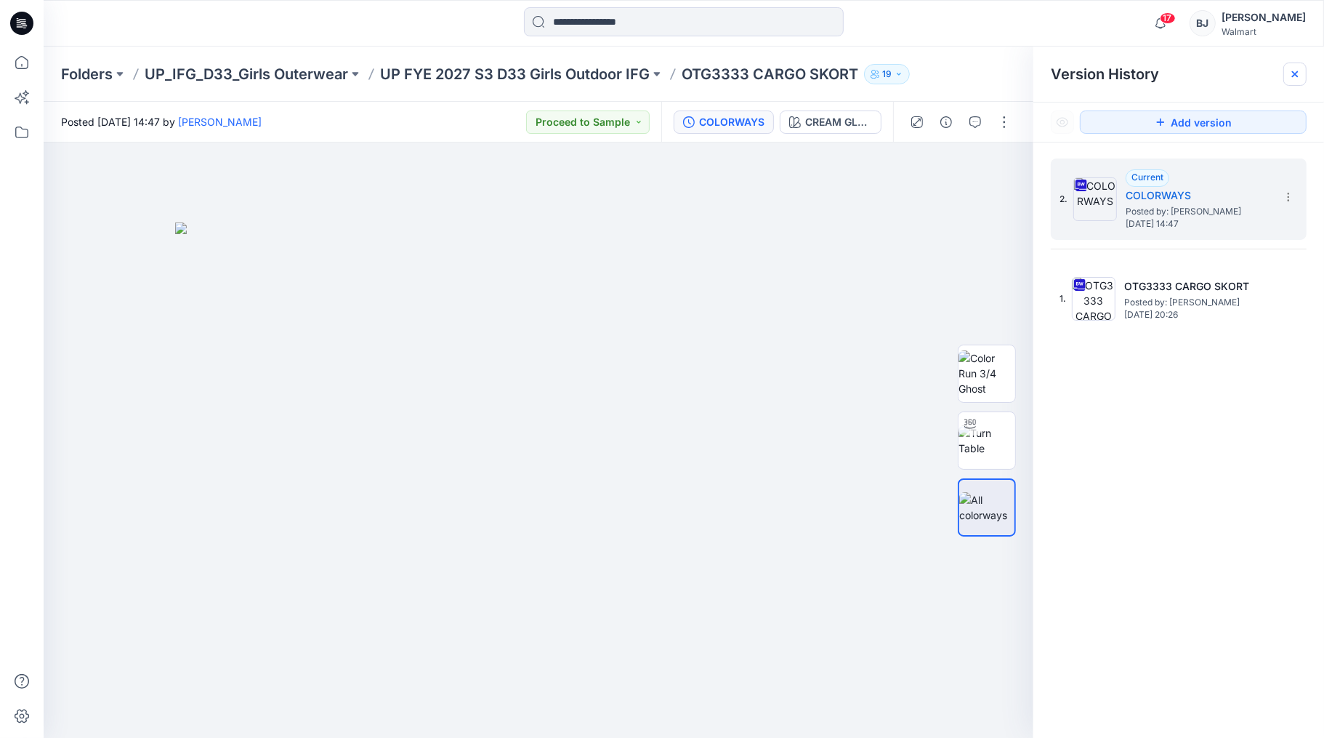
click at [1297, 77] on icon at bounding box center [1295, 74] width 6 height 6
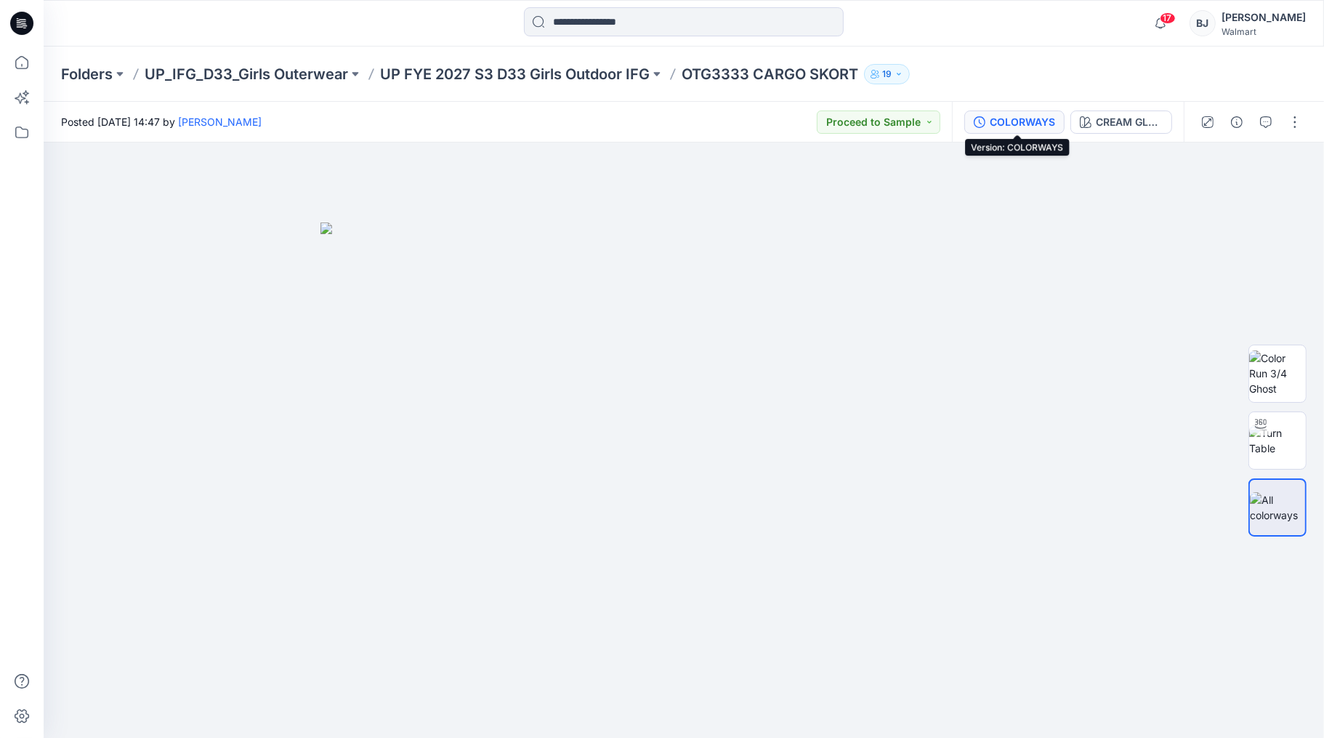
click at [1036, 121] on div "COLORWAYS" at bounding box center [1022, 122] width 65 height 16
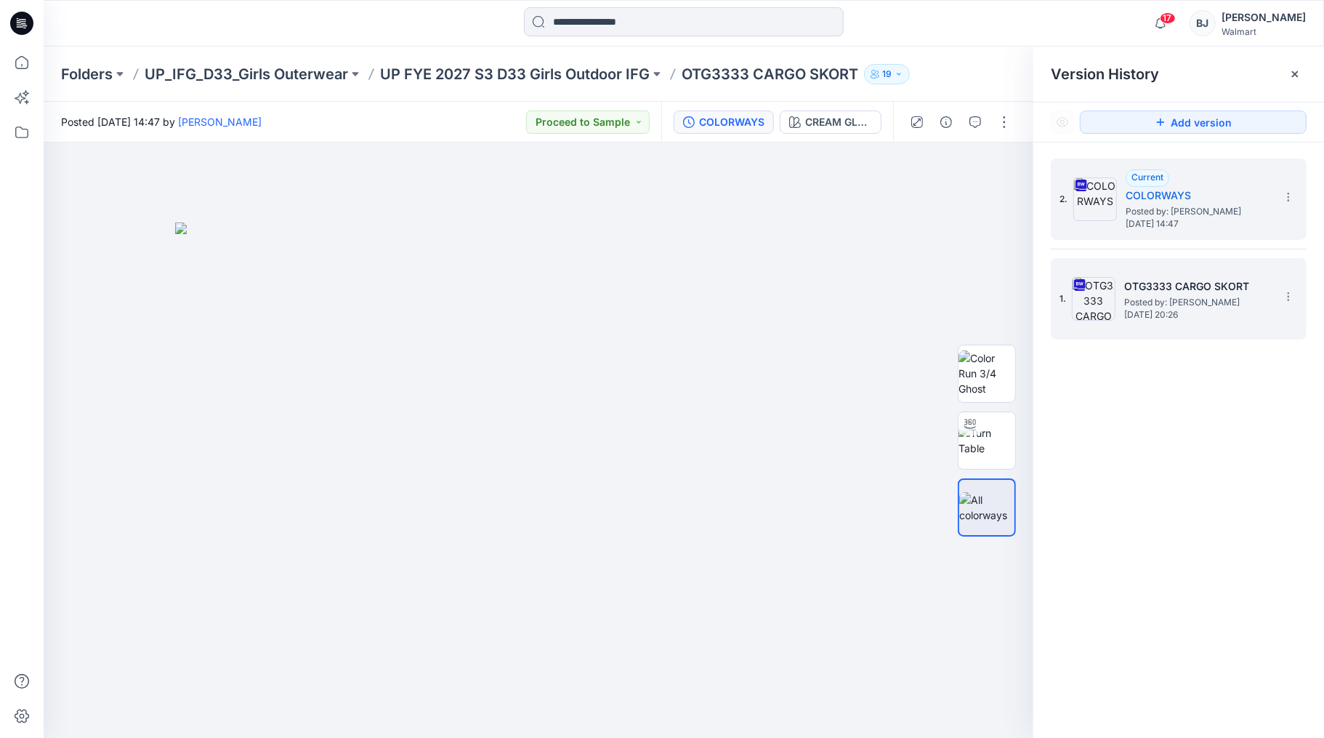
click at [1172, 289] on h5 "OTG3333 CARGO SKORT" at bounding box center [1196, 286] width 145 height 17
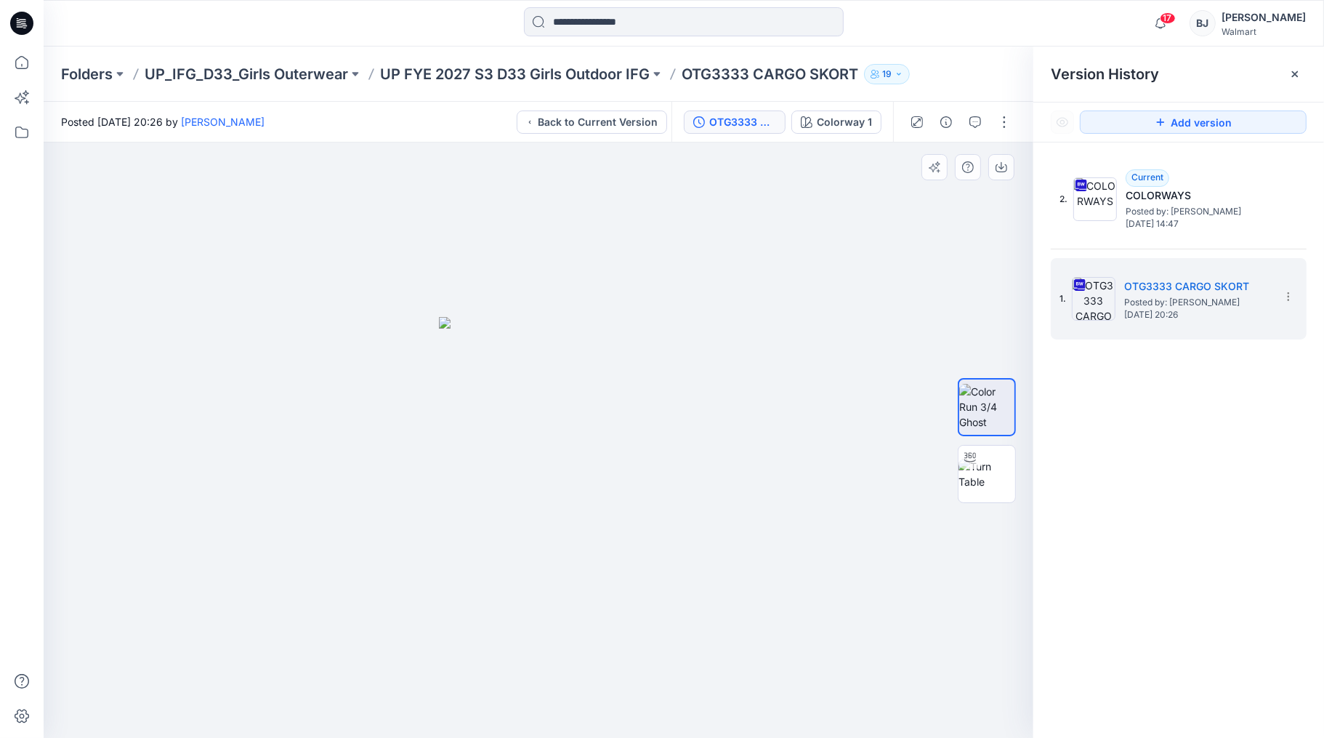
click at [927, 249] on div at bounding box center [539, 440] width 990 height 596
click at [1290, 73] on icon at bounding box center [1295, 74] width 12 height 12
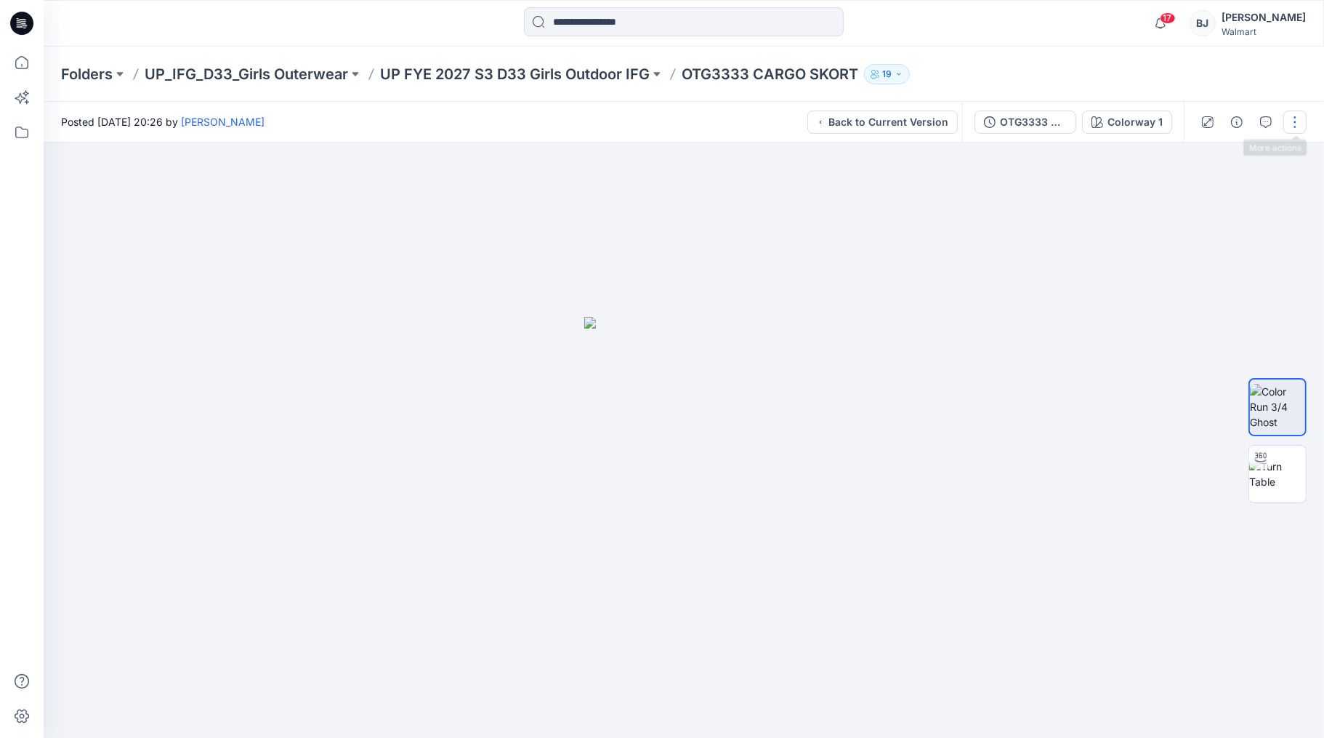
click at [1299, 121] on button "button" at bounding box center [1295, 121] width 23 height 23
click at [1225, 200] on button "View" at bounding box center [1234, 196] width 134 height 27
click at [1210, 278] on div at bounding box center [684, 440] width 1281 height 596
click at [1260, 120] on icon "button" at bounding box center [1266, 122] width 12 height 12
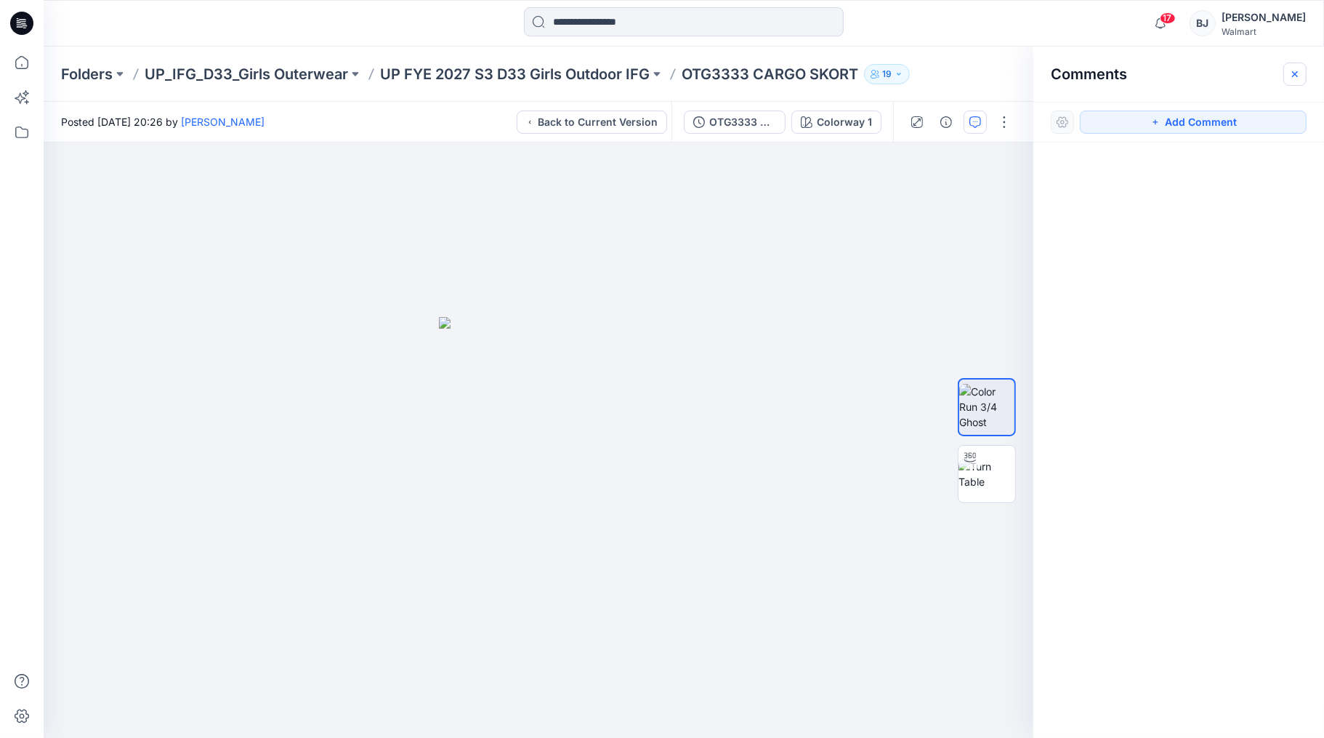
click at [1293, 73] on icon "button" at bounding box center [1295, 74] width 12 height 12
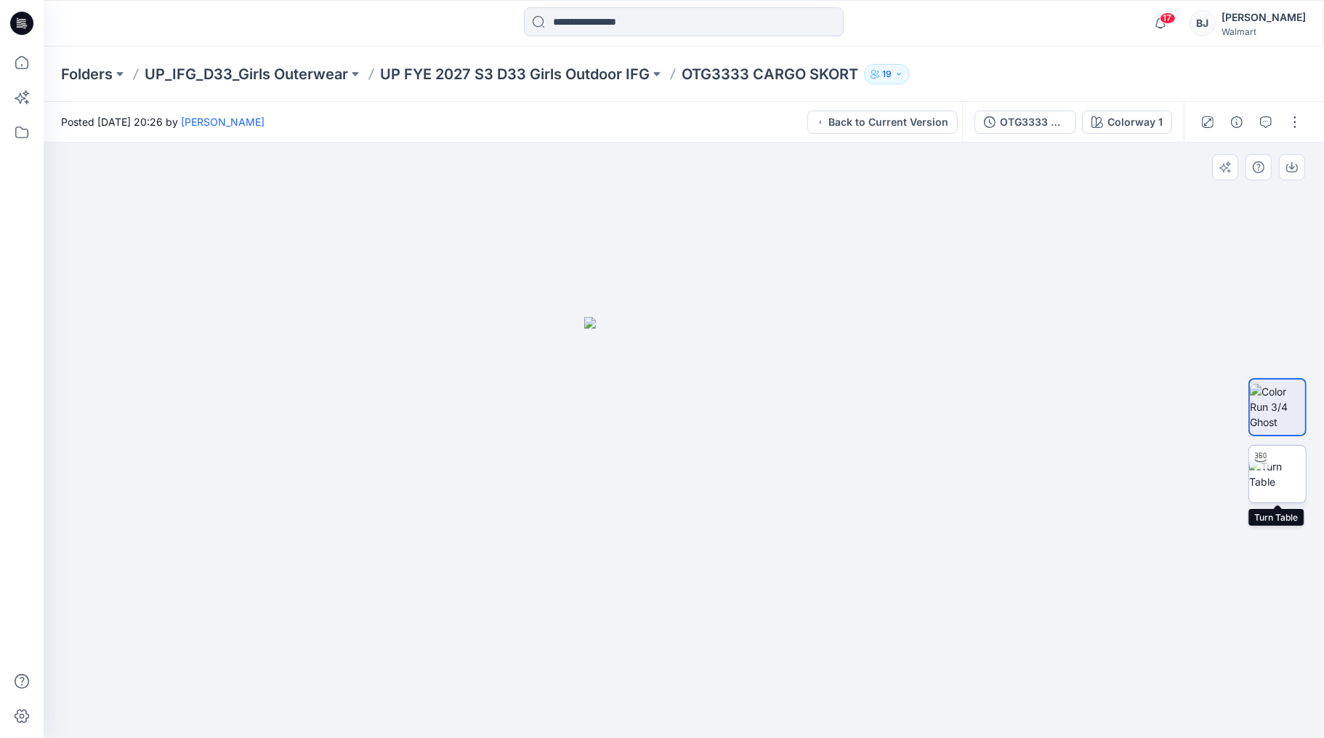
click at [1268, 475] on img at bounding box center [1277, 474] width 57 height 31
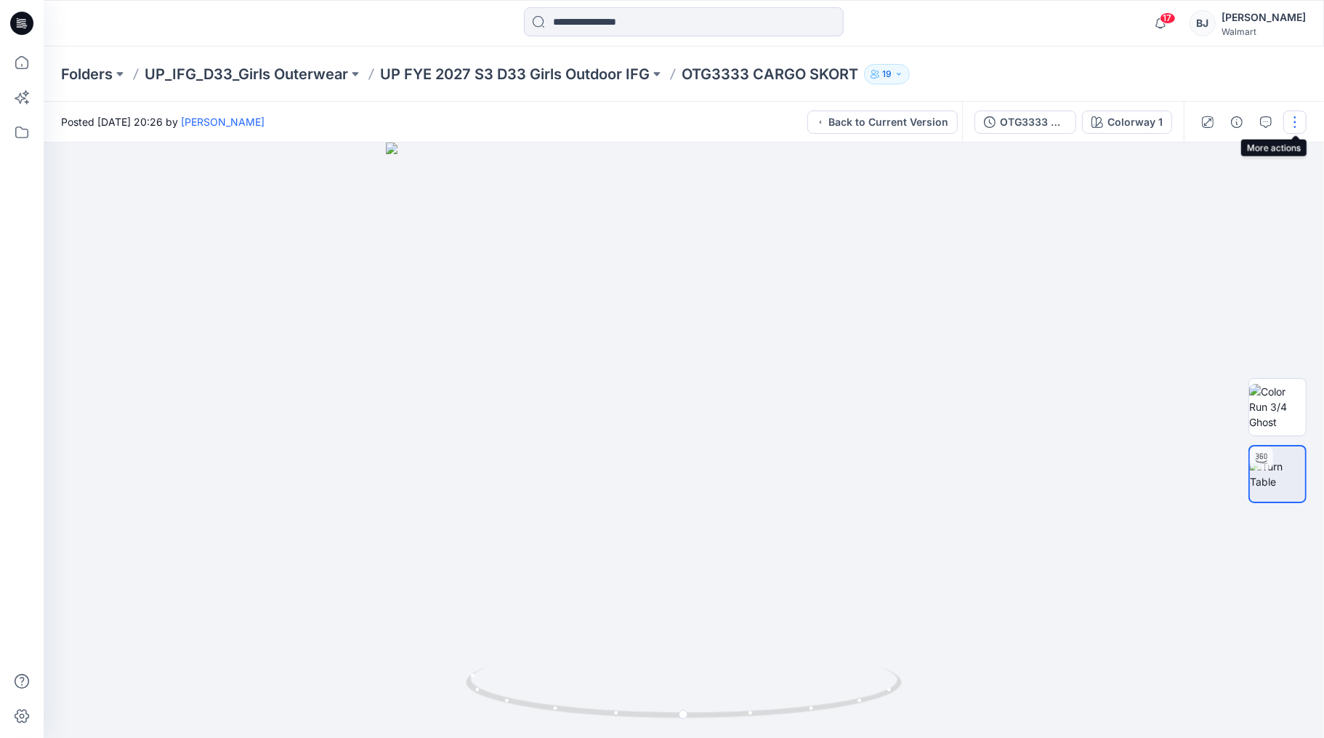
click at [1292, 123] on button "button" at bounding box center [1295, 121] width 23 height 23
click at [1268, 116] on button "button" at bounding box center [1266, 121] width 23 height 23
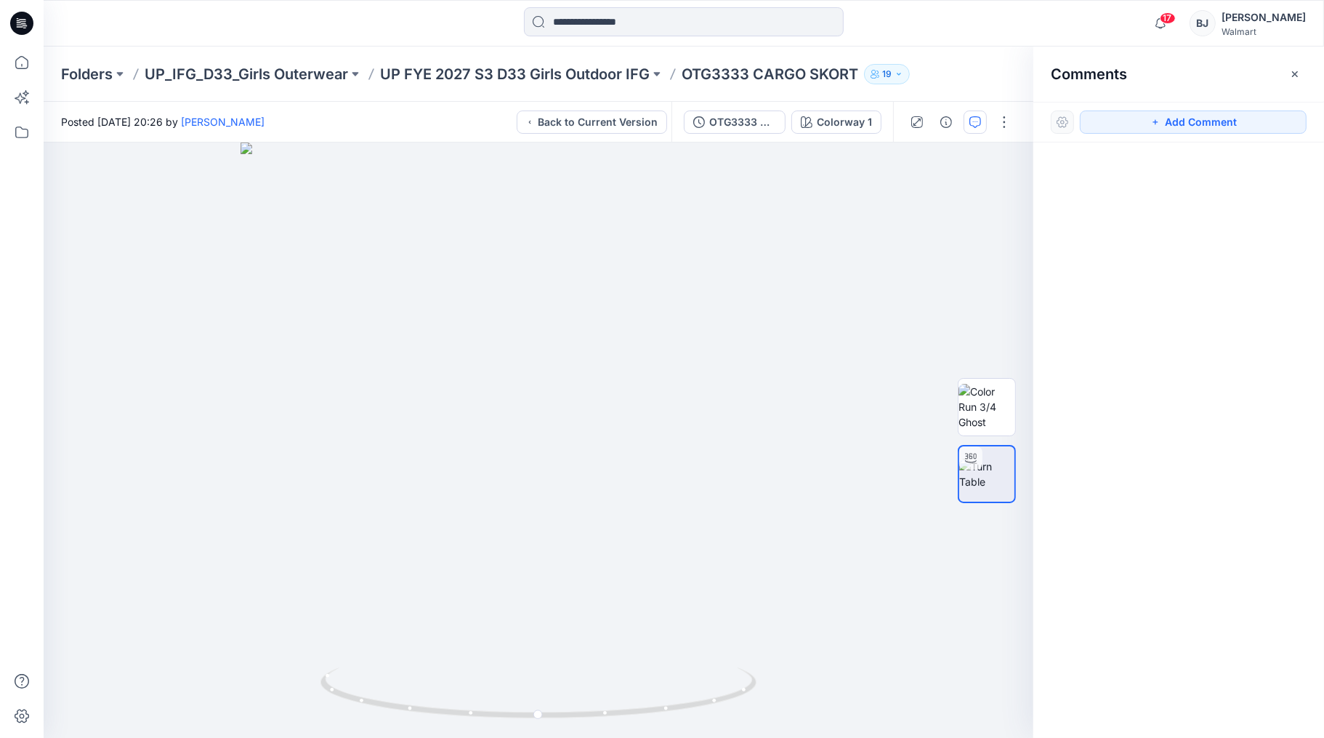
click at [1062, 117] on div at bounding box center [1062, 121] width 23 height 23
click at [1292, 72] on icon "button" at bounding box center [1295, 74] width 12 height 12
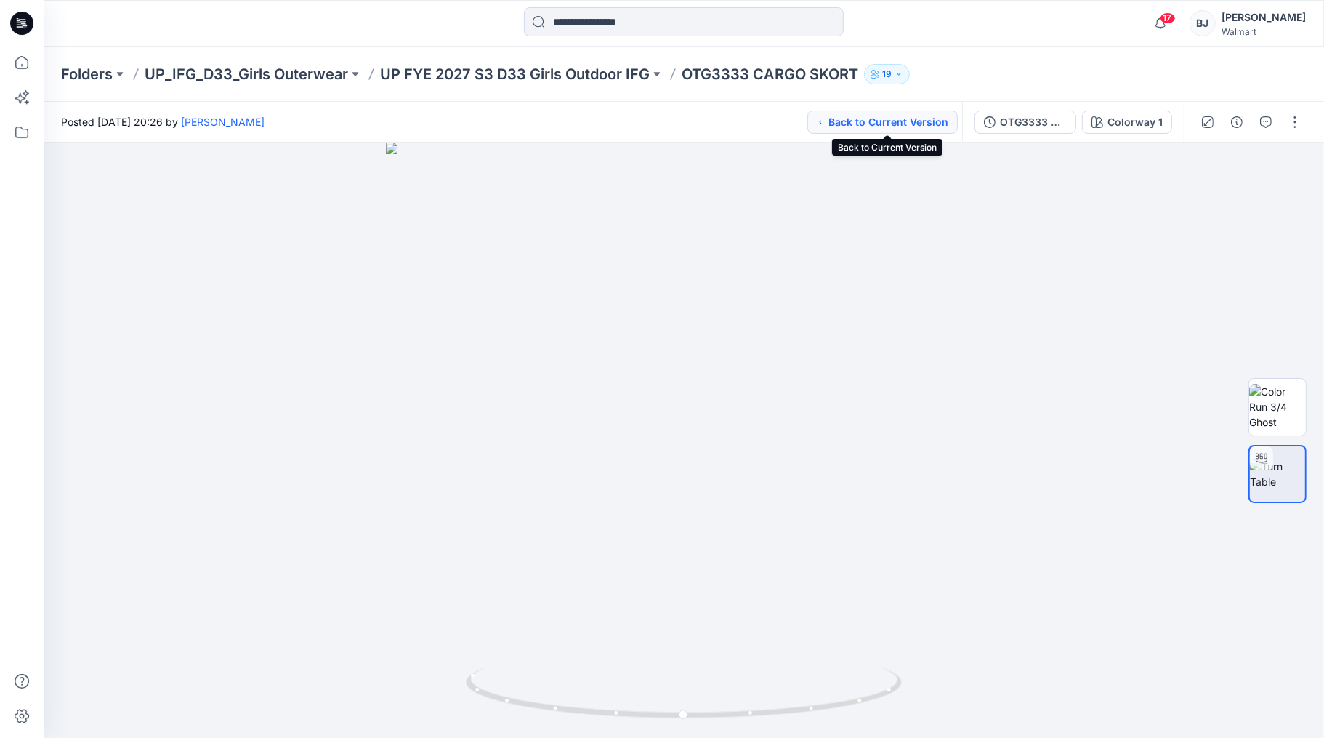
click at [906, 124] on button "Back to Current Version" at bounding box center [883, 121] width 150 height 23
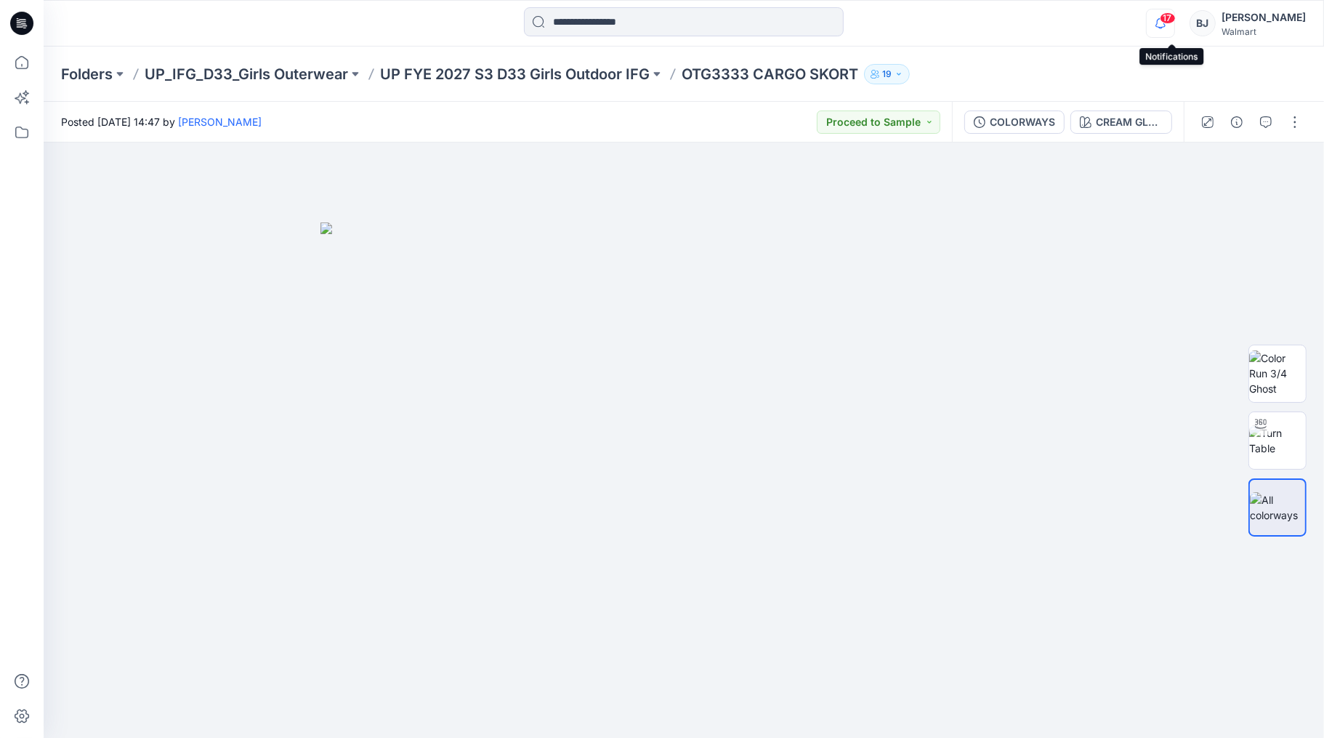
click at [1172, 20] on span "17" at bounding box center [1168, 18] width 16 height 12
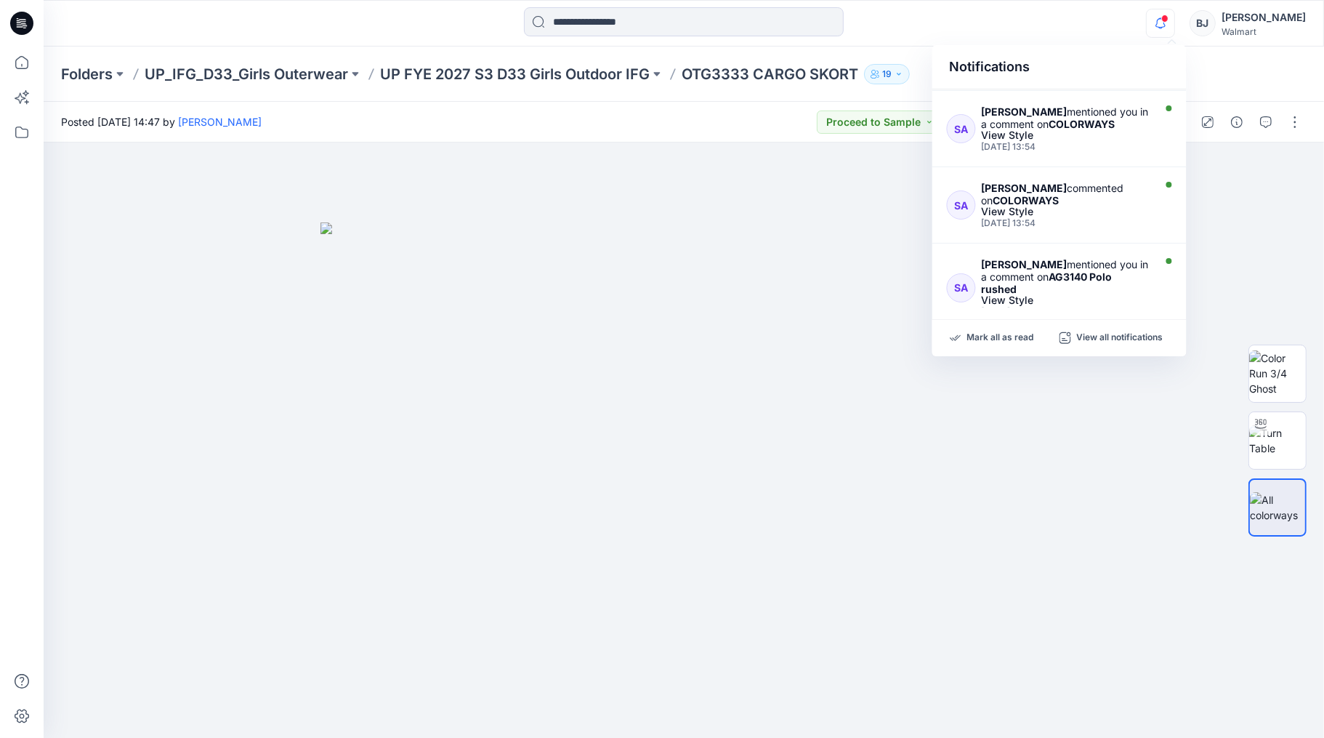
scroll to position [454, 0]
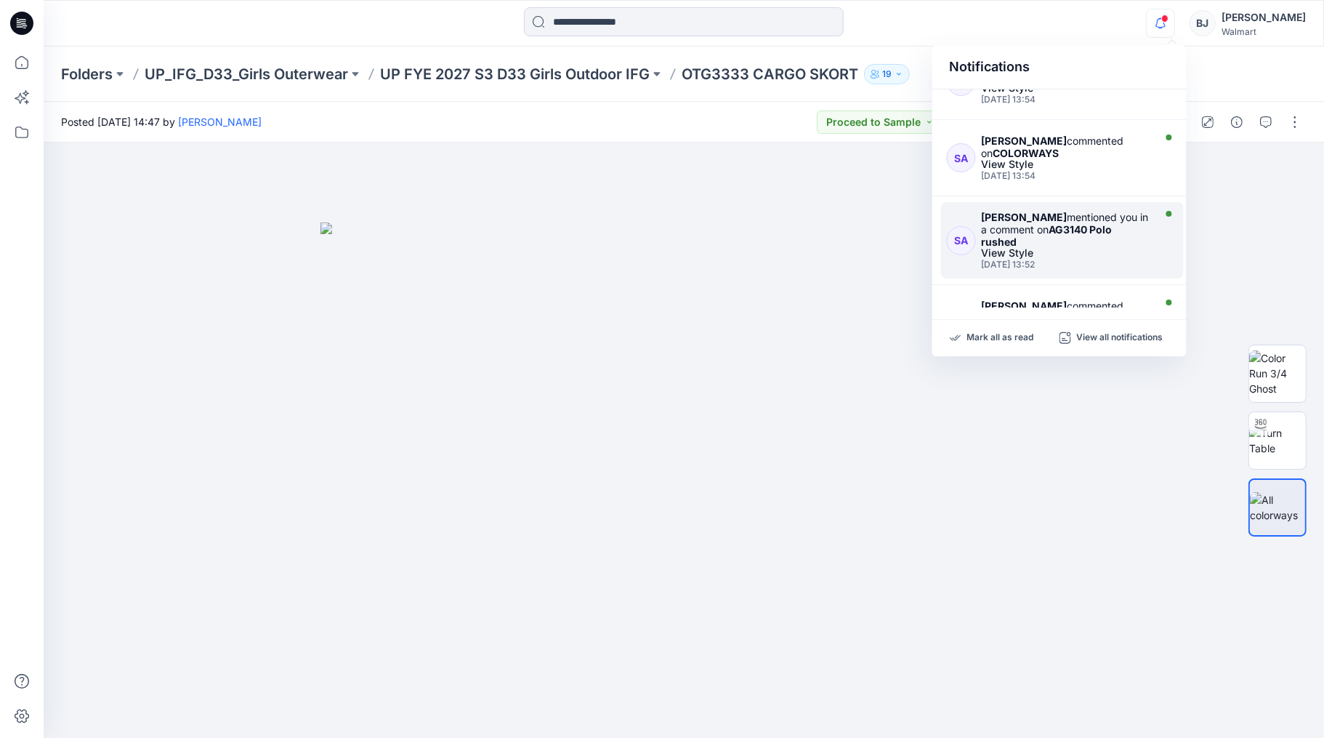
click at [1147, 248] on div "View Style" at bounding box center [1066, 253] width 169 height 10
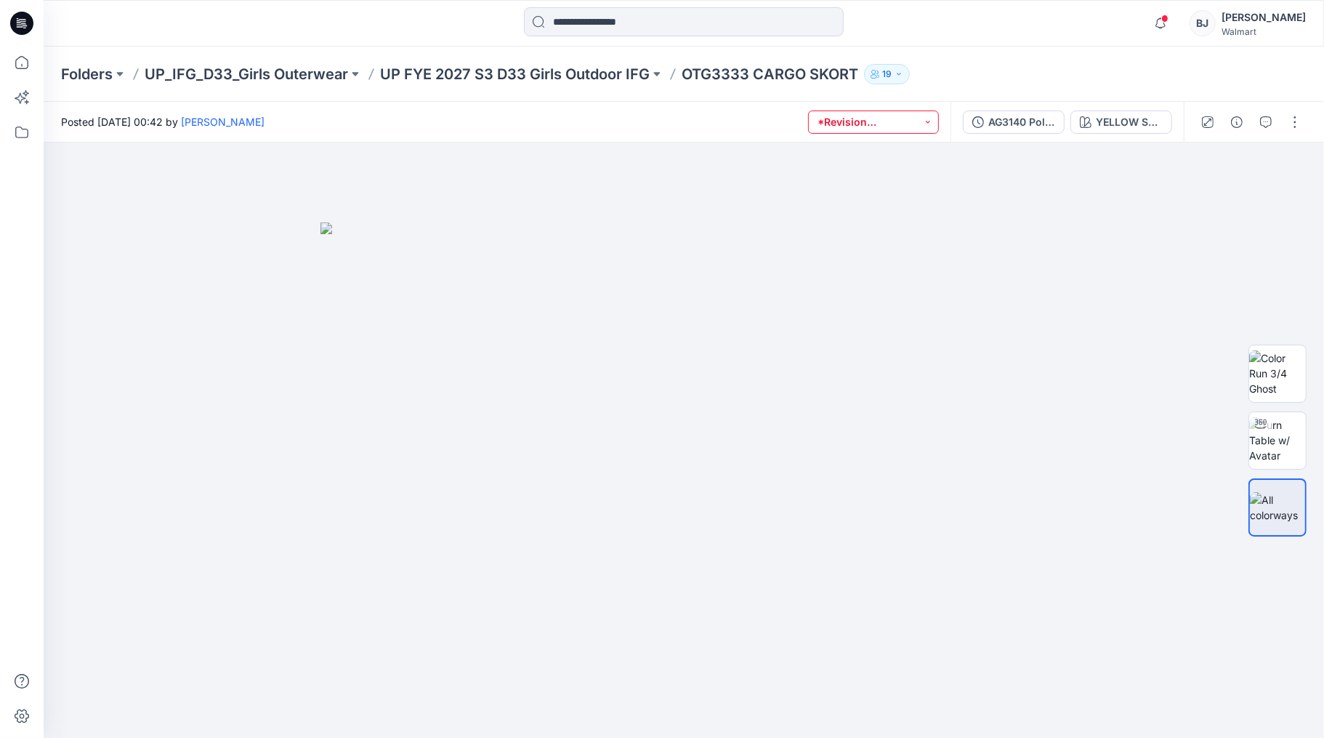
click at [886, 118] on button "*Revision Requested" at bounding box center [873, 121] width 131 height 23
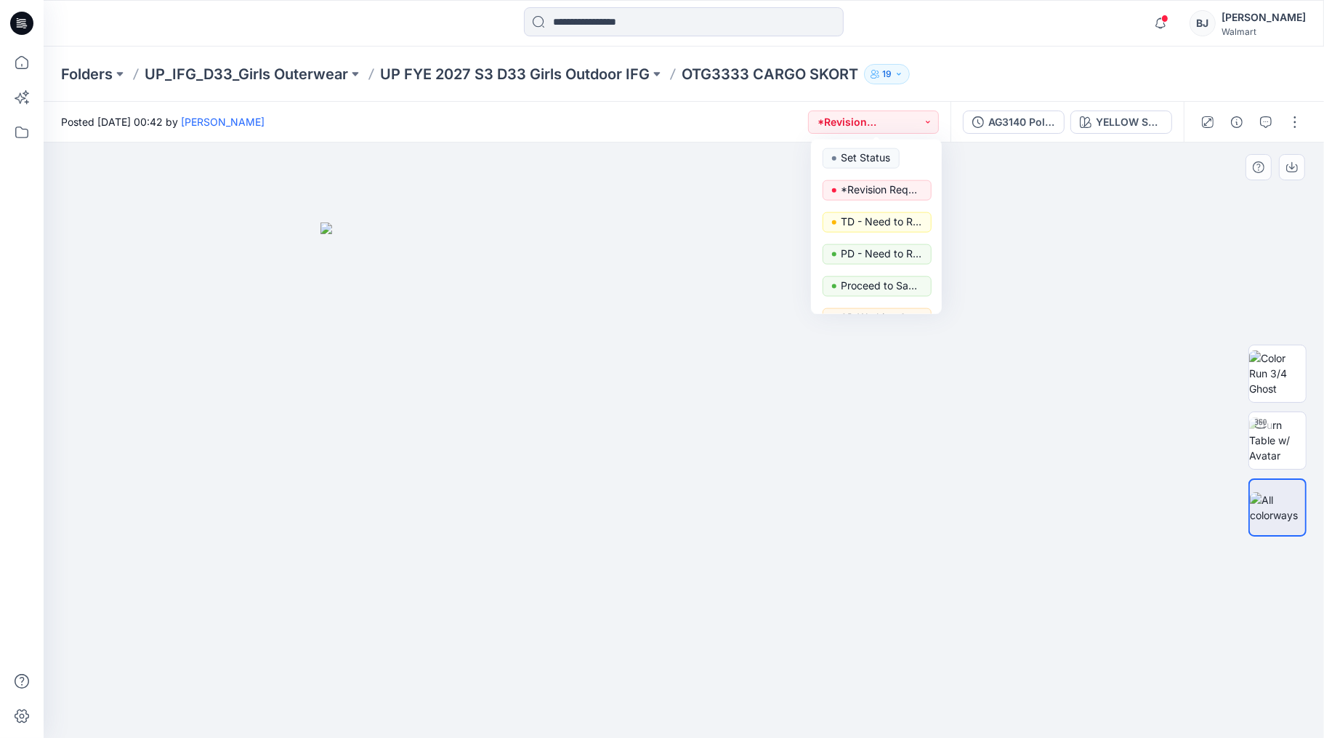
click at [609, 243] on img at bounding box center [684, 480] width 727 height 516
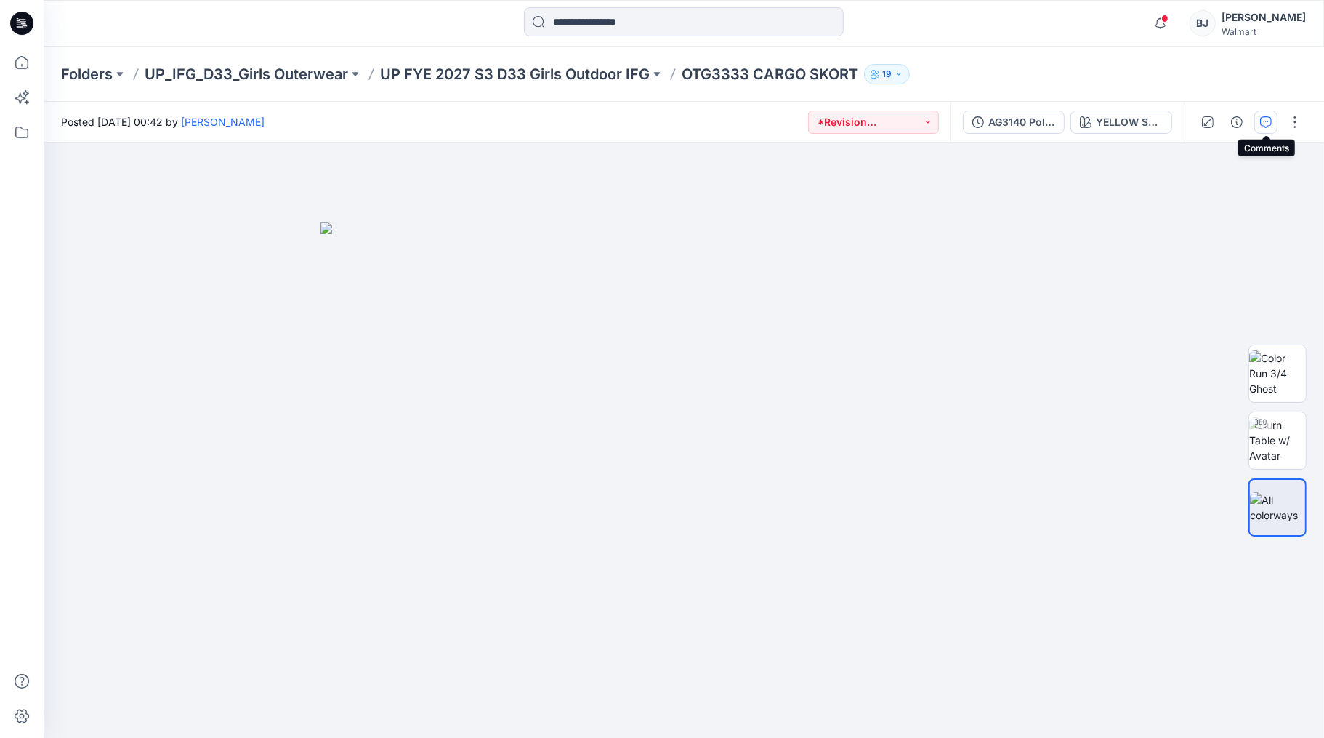
click at [1266, 116] on icon "button" at bounding box center [1266, 122] width 12 height 12
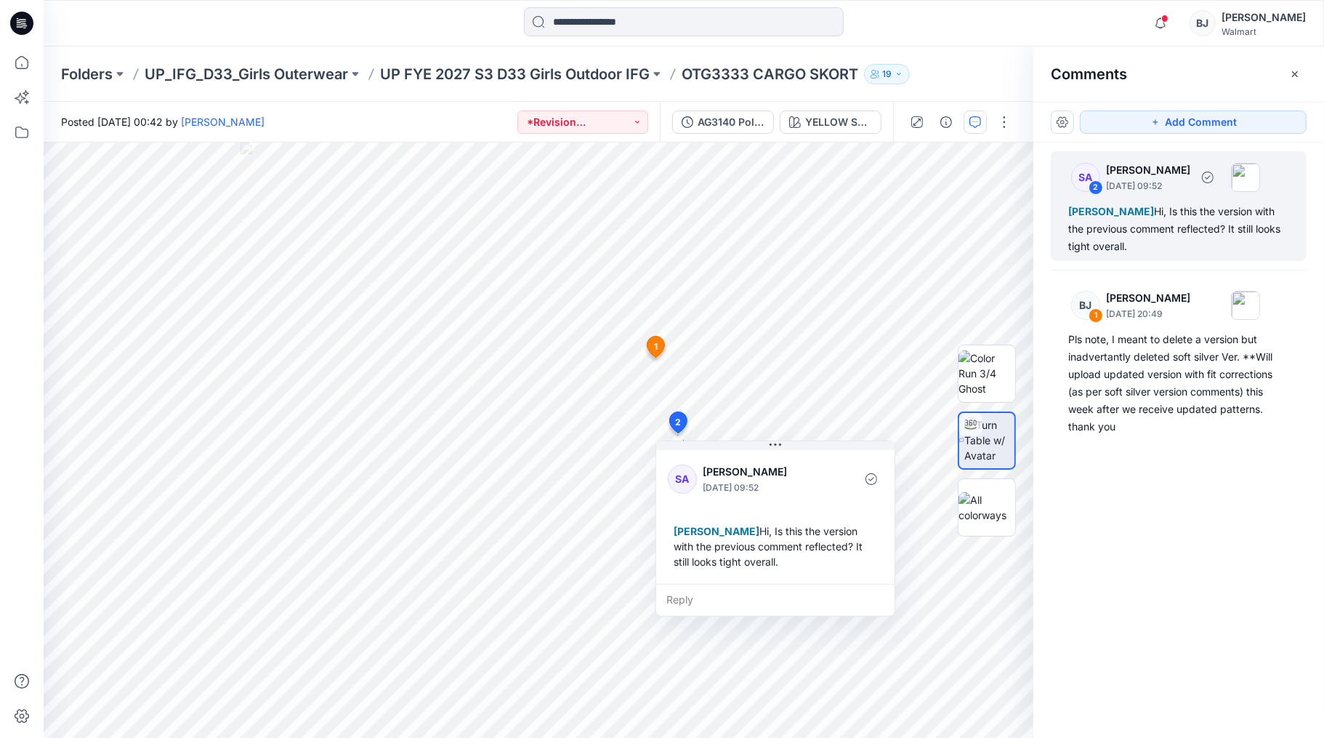
click at [1175, 226] on div "[PERSON_NAME], Is this the version with the previous comment reflected? It stil…" at bounding box center [1178, 229] width 221 height 52
click at [692, 597] on div "Reply" at bounding box center [775, 600] width 238 height 32
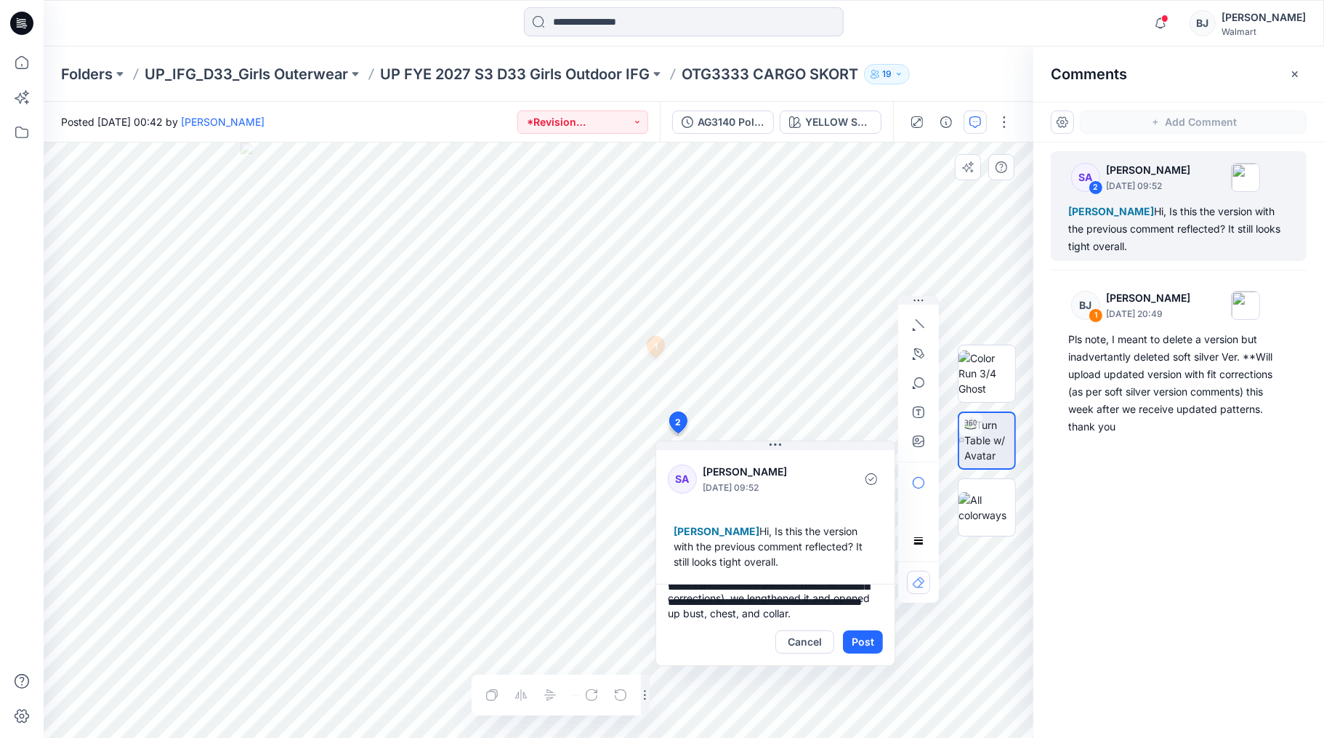
scroll to position [79, 0]
type textarea "**********"
click at [869, 641] on button "Post" at bounding box center [863, 641] width 40 height 23
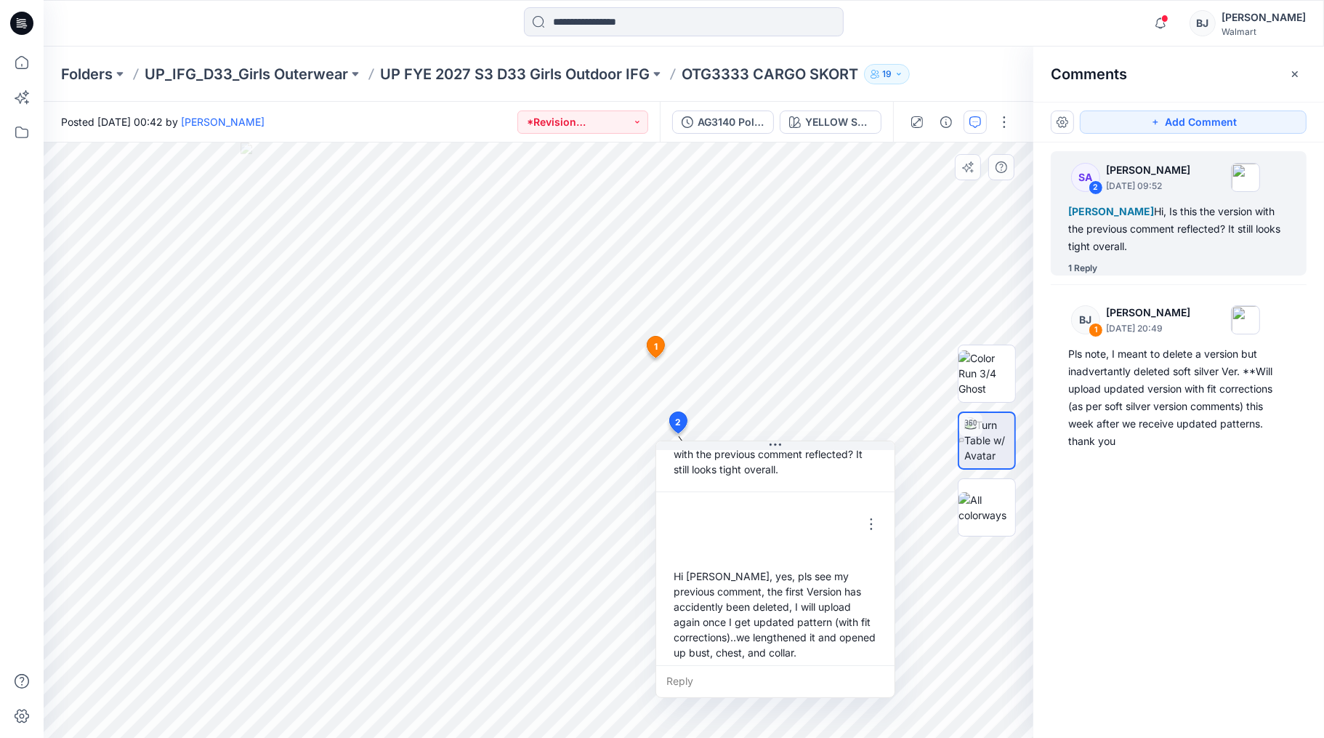
scroll to position [101, 0]
click at [851, 651] on div "Hi [PERSON_NAME], yes, pls see my previous comment, the first Version has accid…" at bounding box center [775, 605] width 215 height 103
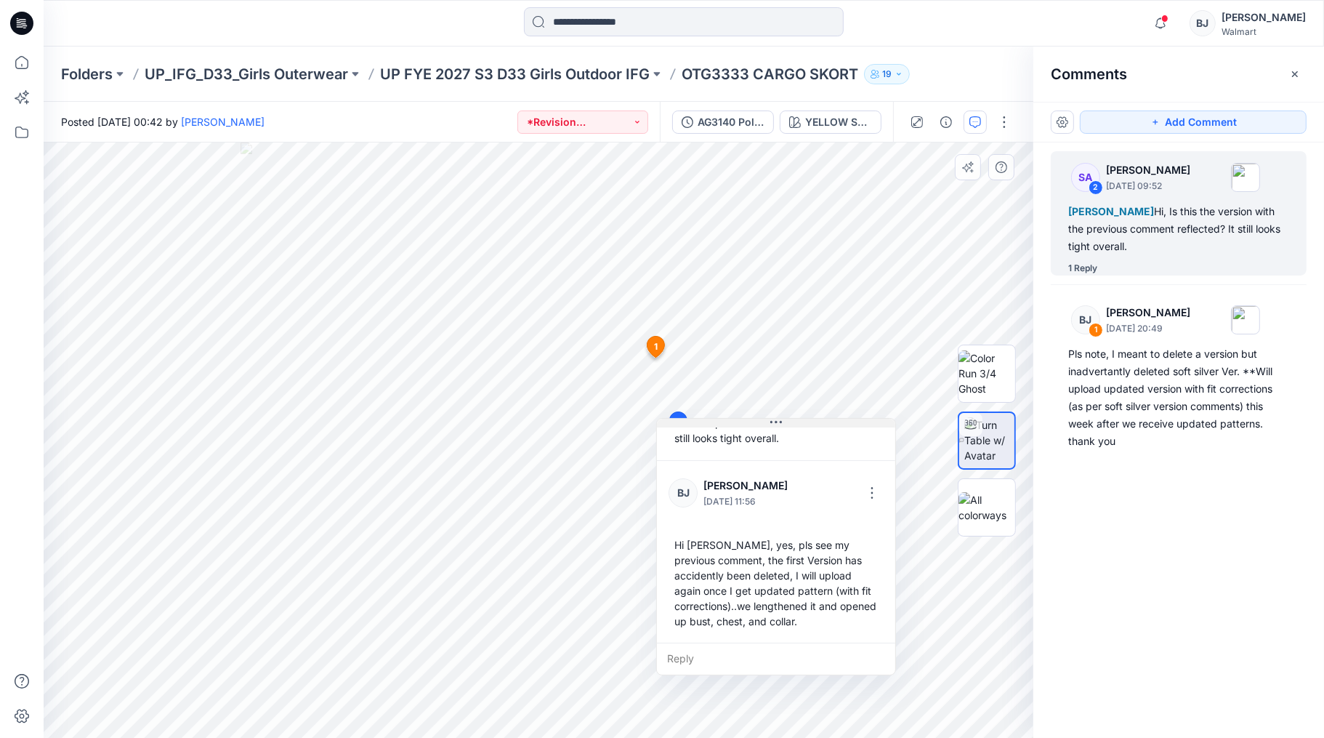
drag, startPoint x: 801, startPoint y: 427, endPoint x: 802, endPoint y: 353, distance: 74.2
click at [802, 418] on div "SA [PERSON_NAME] [DATE] 09:52 [PERSON_NAME], Is this the version with the previ…" at bounding box center [776, 546] width 240 height 257
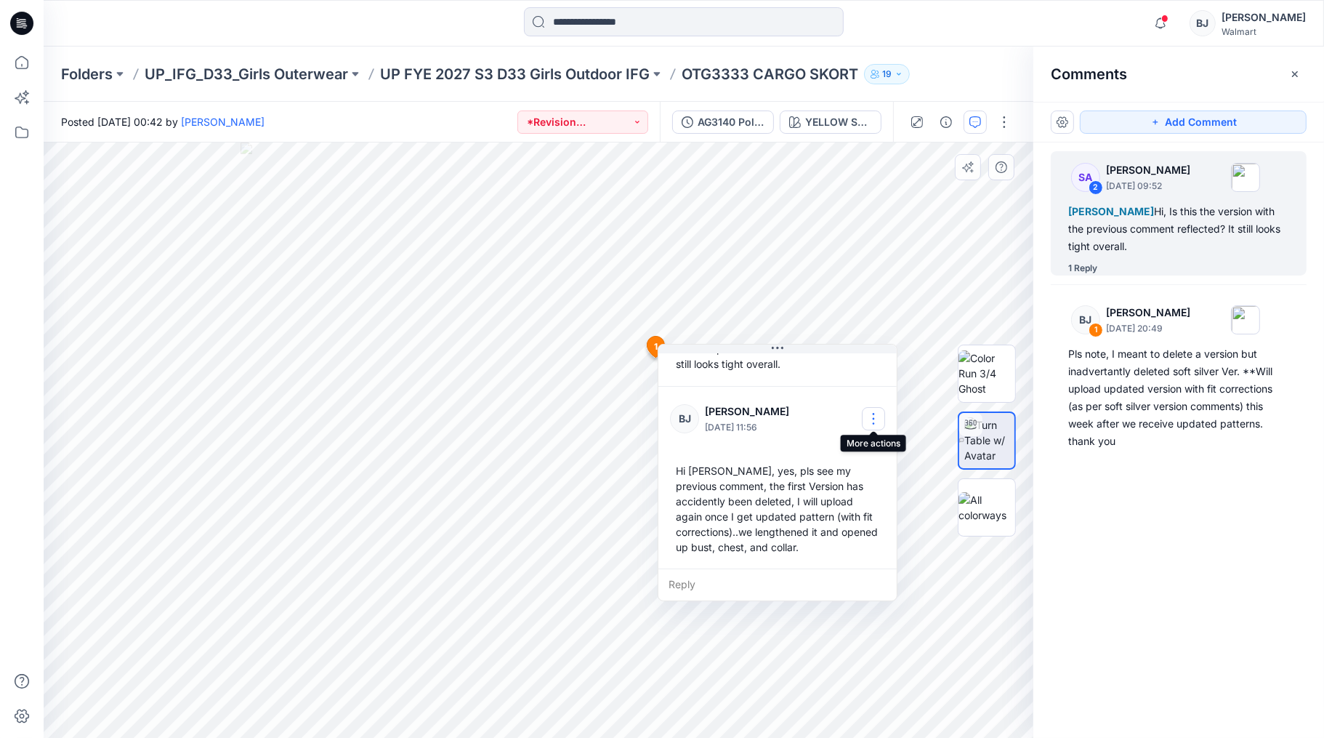
click at [867, 413] on button "button" at bounding box center [873, 418] width 23 height 23
click at [866, 451] on p "Edit comment" at bounding box center [877, 450] width 65 height 15
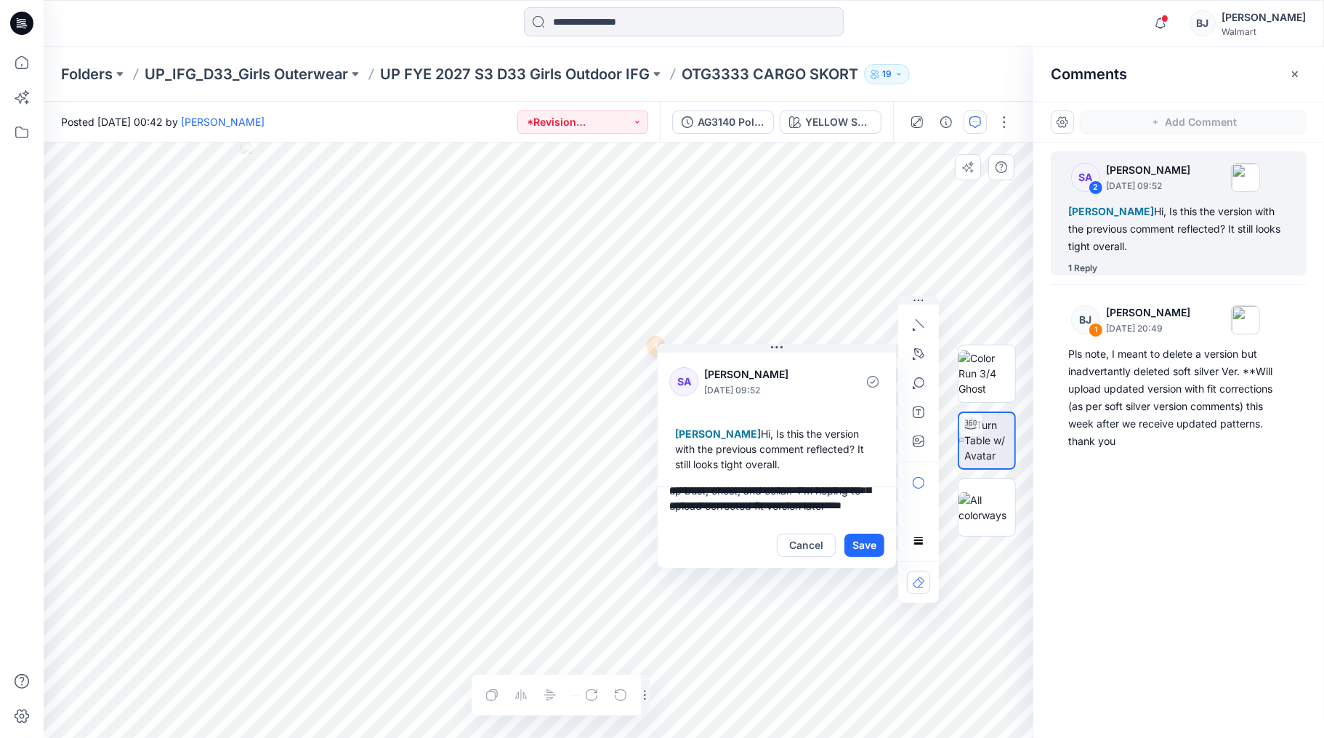
scroll to position [94, 0]
type textarea "**********"
click at [860, 539] on button "Save" at bounding box center [865, 545] width 40 height 23
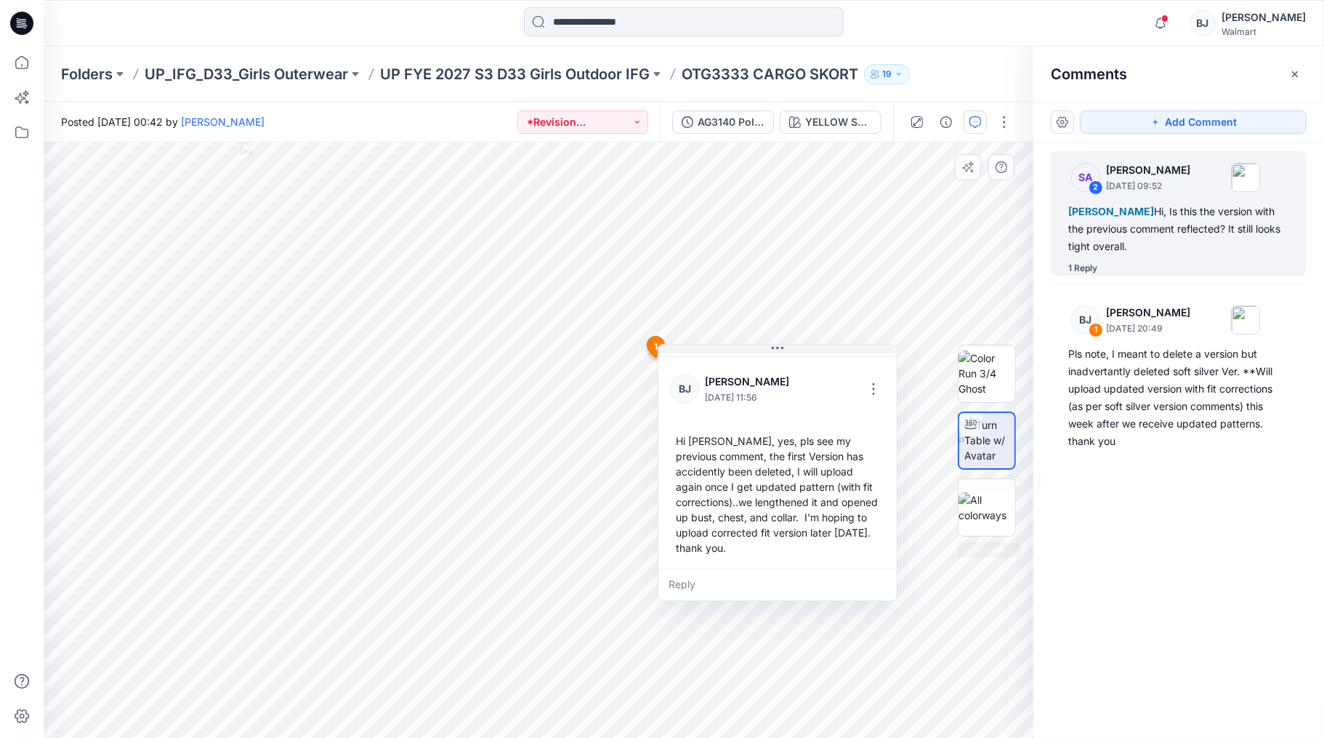
scroll to position [132, 0]
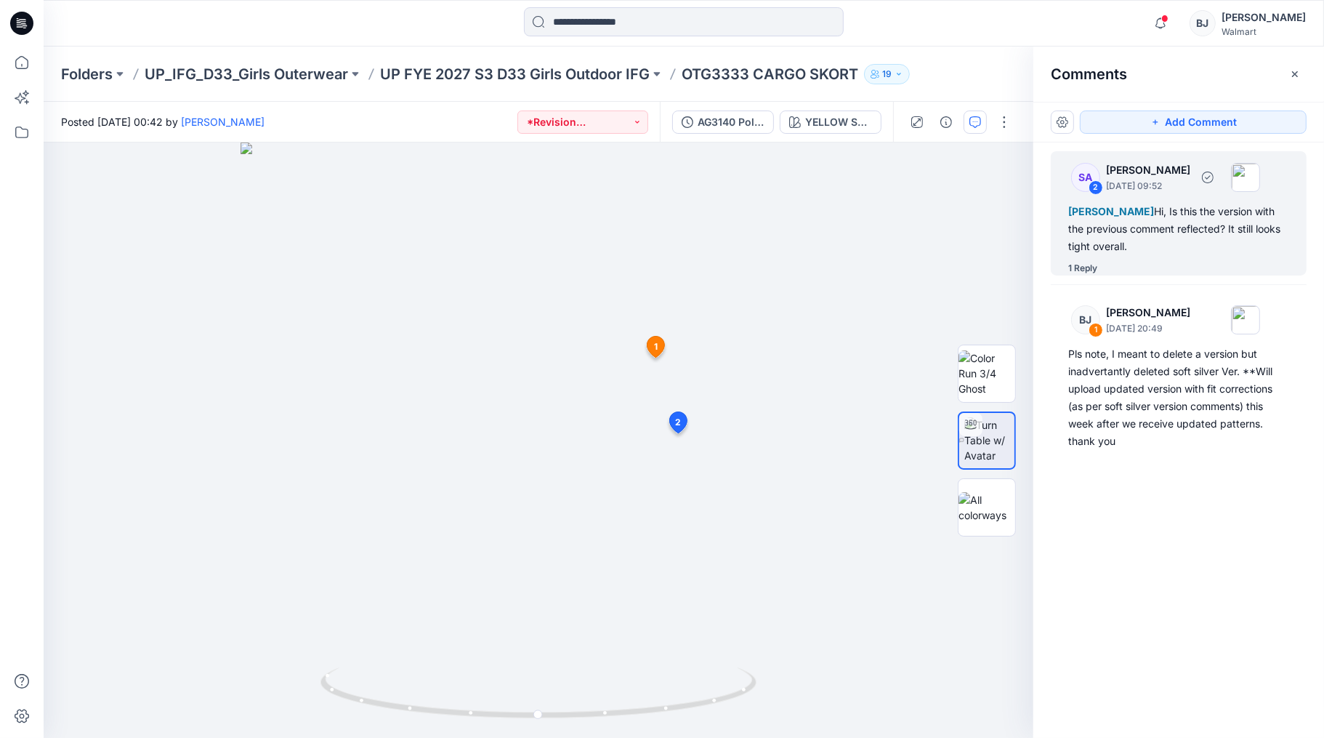
click at [1175, 253] on div "[PERSON_NAME], Is this the version with the previous comment reflected? It stil…" at bounding box center [1178, 229] width 221 height 52
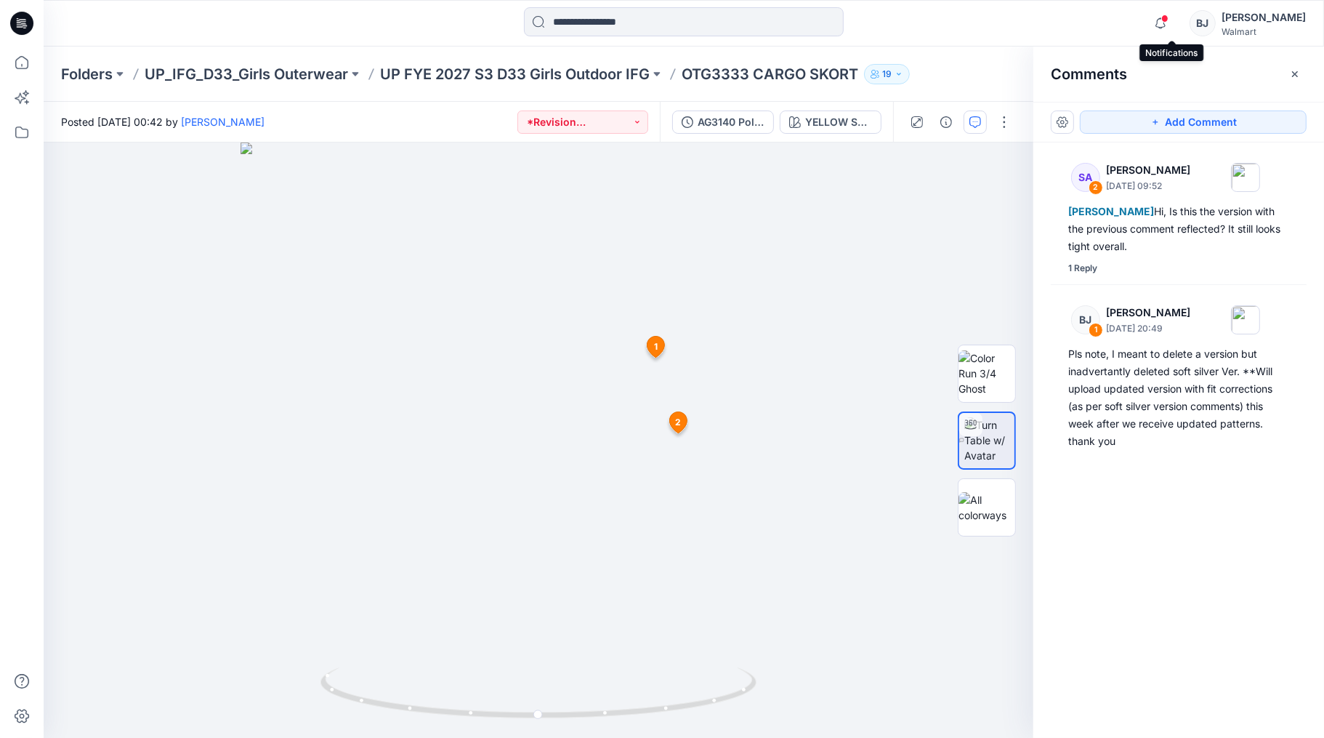
click at [1169, 17] on span at bounding box center [1164, 19] width 7 height 8
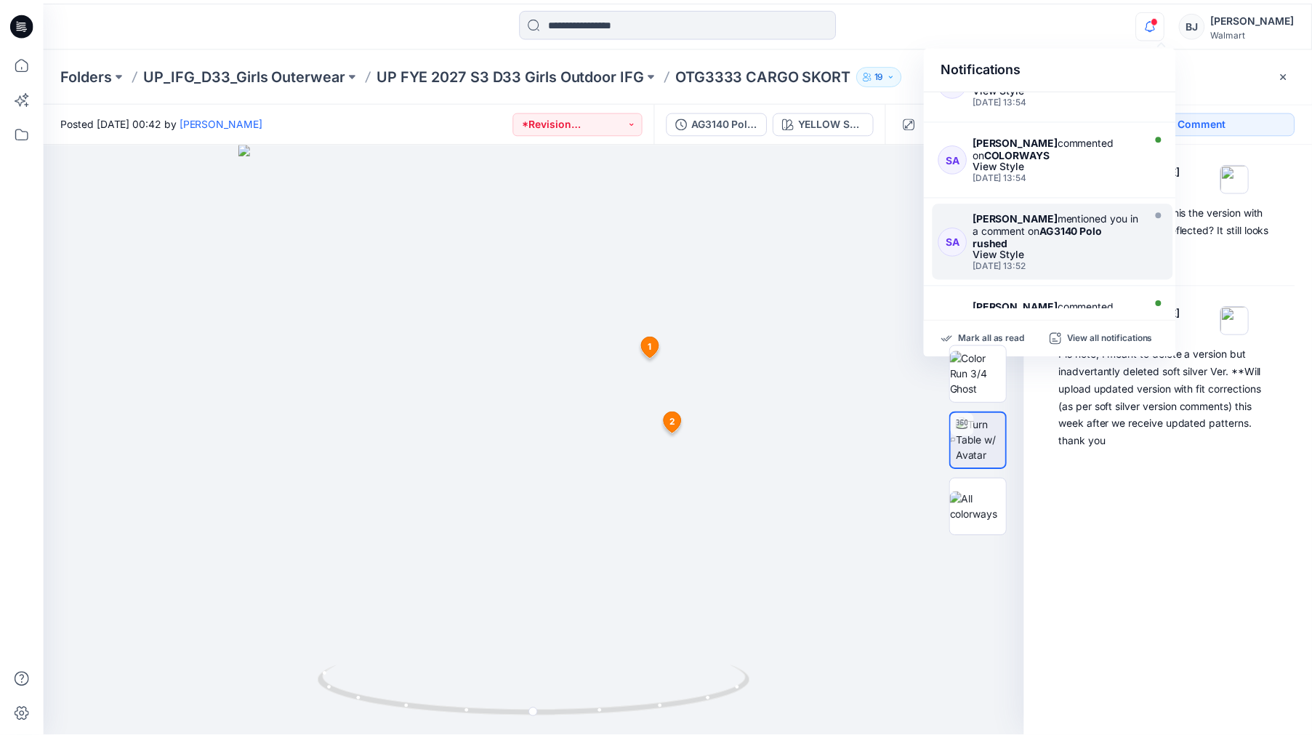
scroll to position [0, 0]
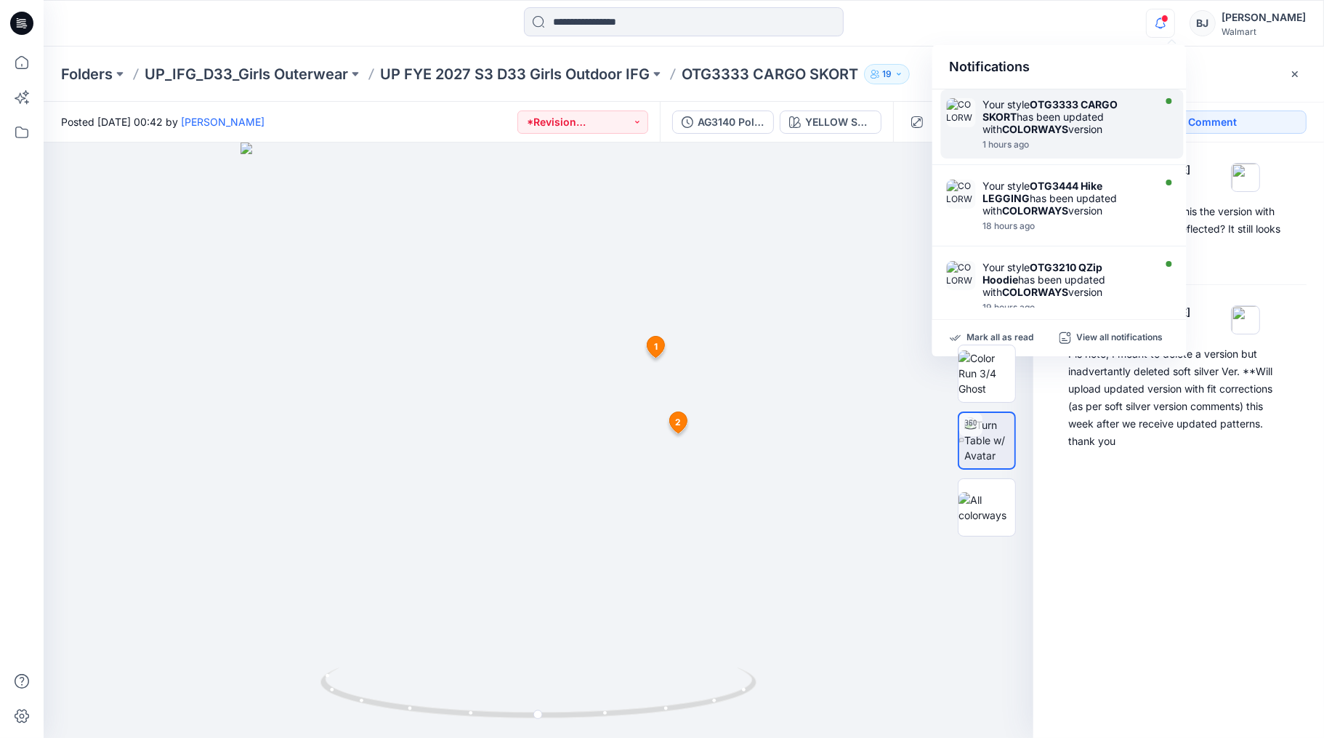
click at [1123, 110] on div "Your style OTG3333 CARGO SKORT has been updated with COLORWAYS version" at bounding box center [1066, 116] width 167 height 37
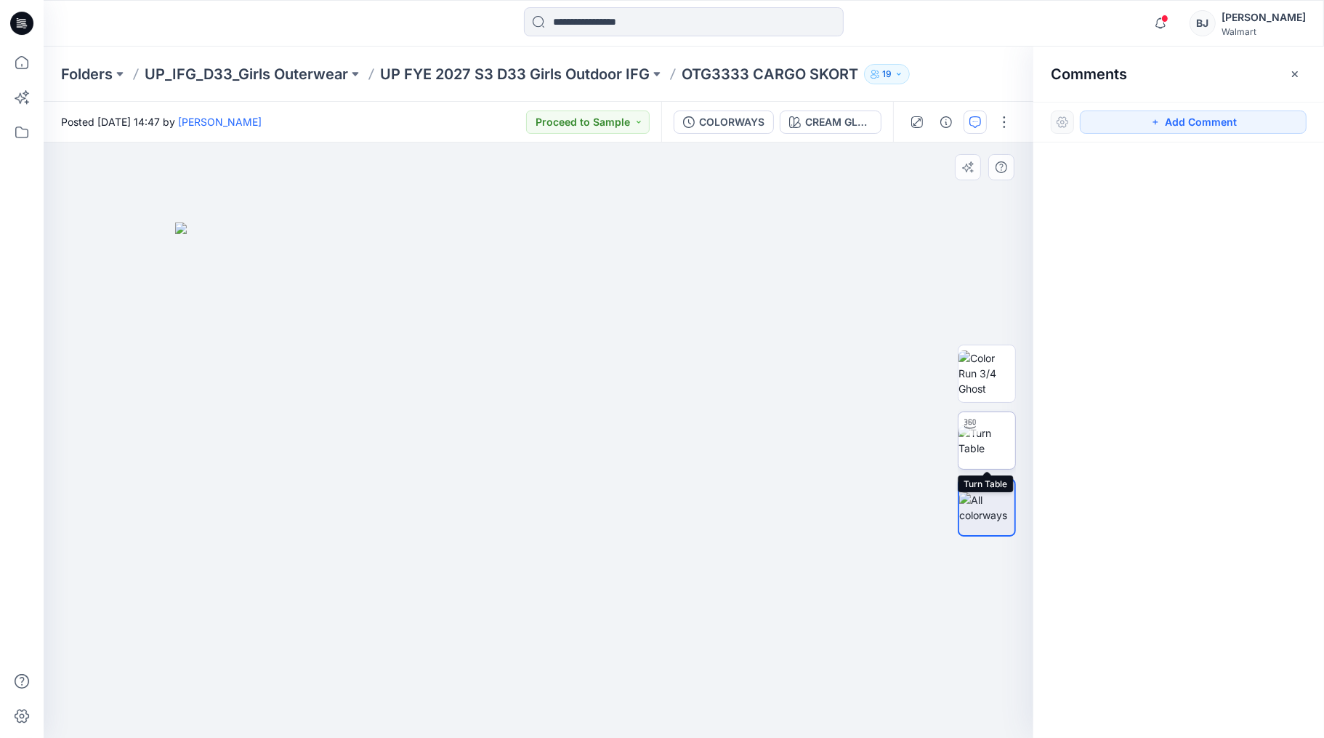
click at [984, 444] on img at bounding box center [987, 440] width 57 height 31
drag, startPoint x: 545, startPoint y: 693, endPoint x: 517, endPoint y: 691, distance: 28.4
click at [517, 691] on icon at bounding box center [541, 694] width 440 height 55
drag, startPoint x: 536, startPoint y: 718, endPoint x: 127, endPoint y: 648, distance: 415.2
click at [127, 648] on div at bounding box center [539, 439] width 990 height 595
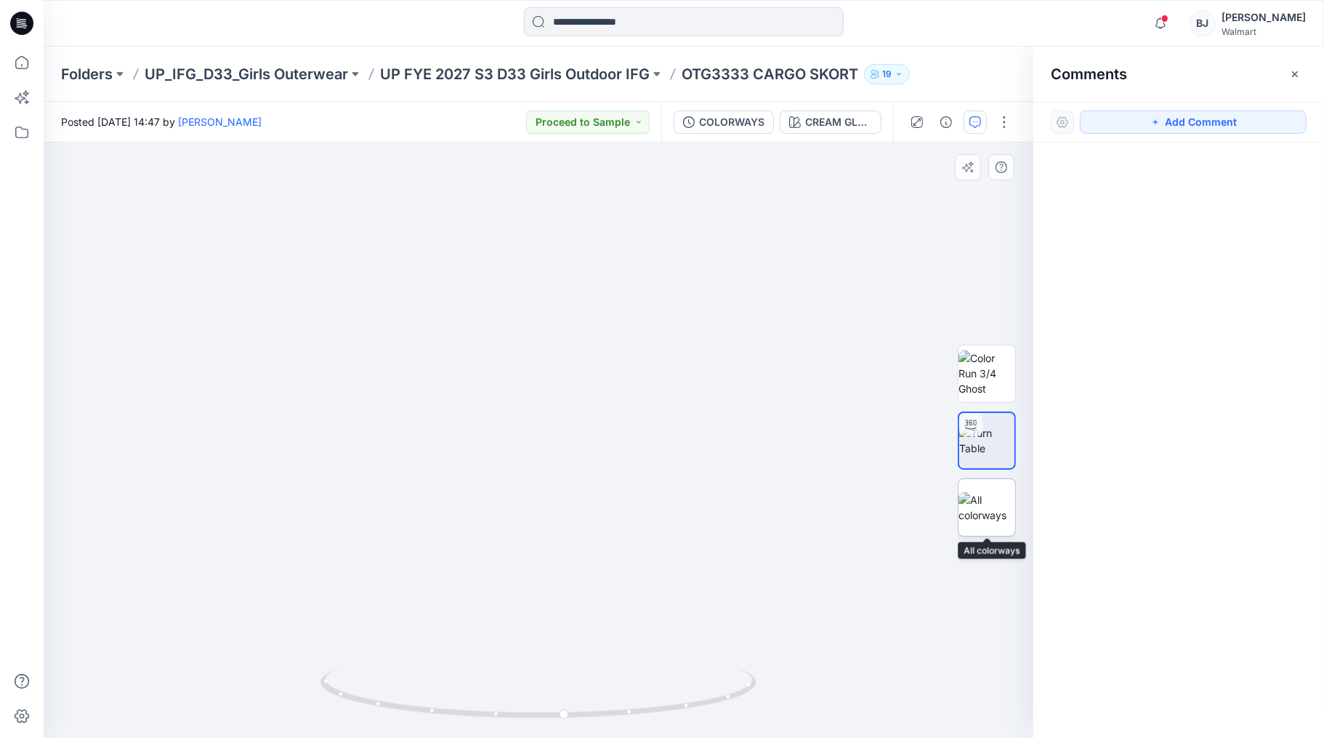
click at [983, 499] on img at bounding box center [987, 507] width 57 height 31
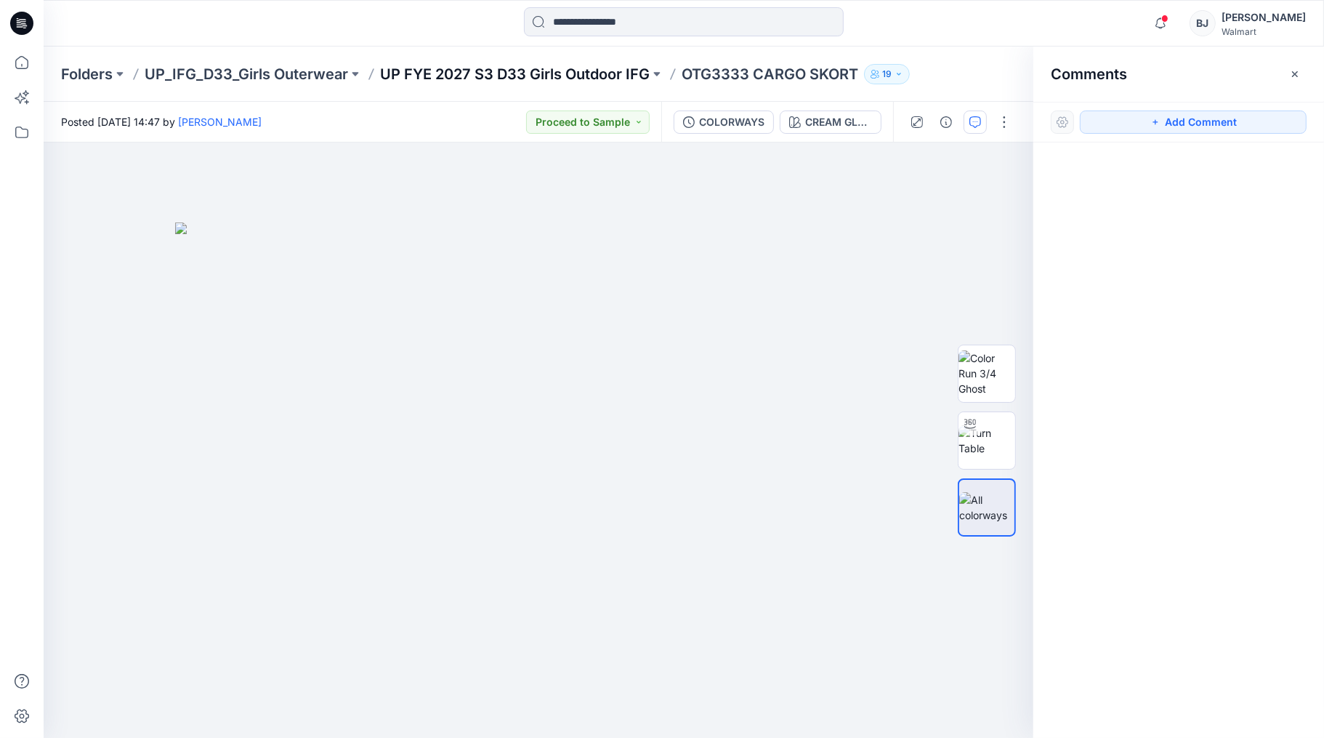
click at [518, 71] on p "UP FYE 2027 S3 D33 Girls Outdoor IFG" at bounding box center [515, 74] width 270 height 20
